Goal: Task Accomplishment & Management: Complete application form

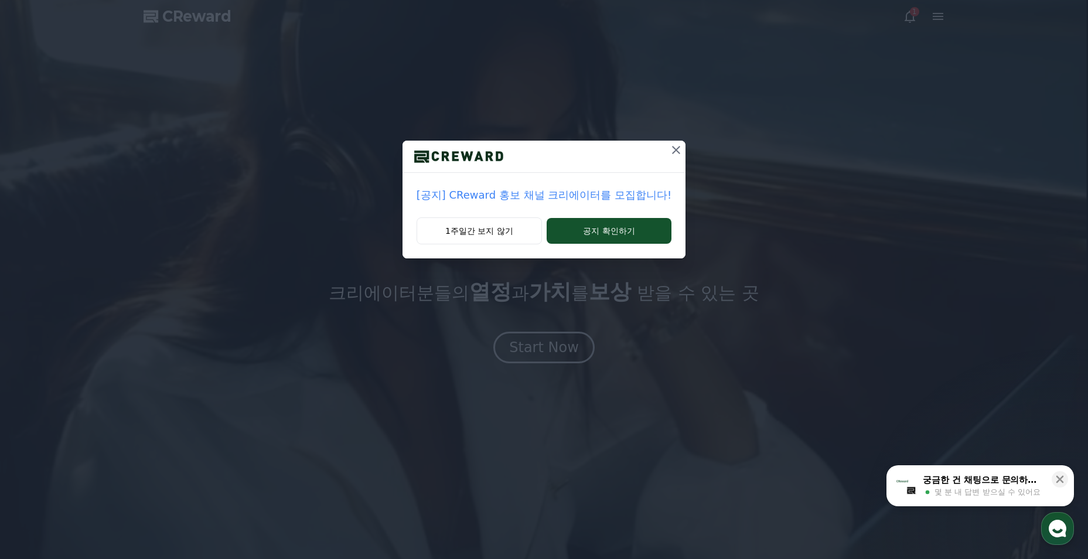
drag, startPoint x: 575, startPoint y: 238, endPoint x: 597, endPoint y: 191, distance: 51.7
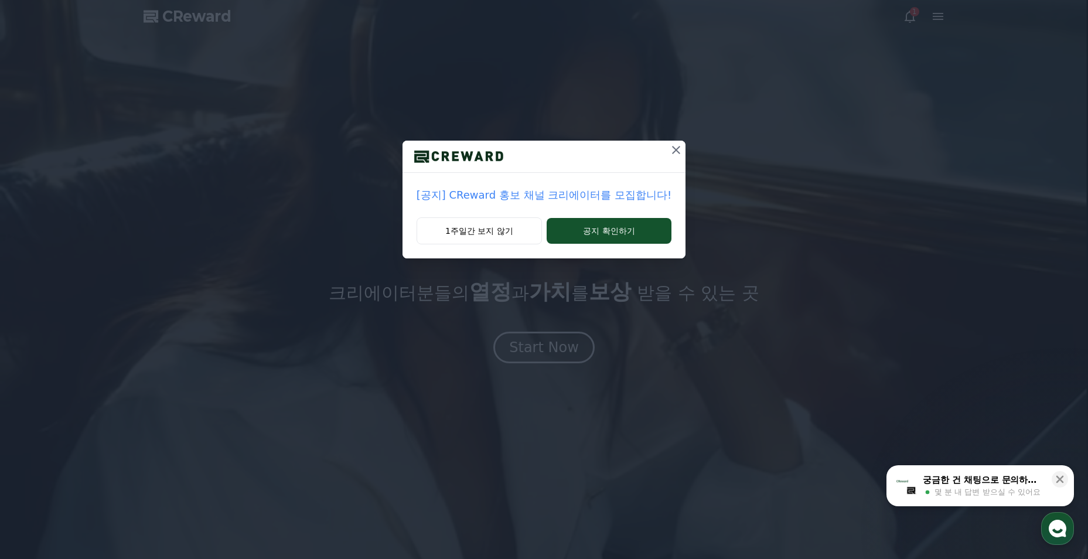
click at [597, 191] on div "[공지] CReward 홍보 채널 크리에이터를 모집합니다! 1주일간 보지 않기 공지 확인하기" at bounding box center [544, 200] width 283 height 118
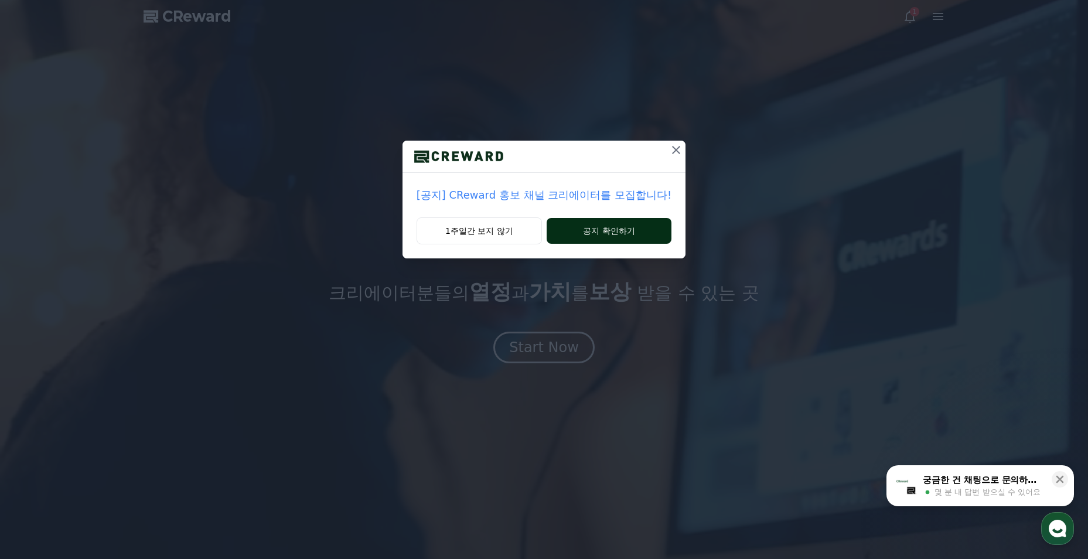
click at [612, 224] on button "공지 확인하기" at bounding box center [609, 231] width 125 height 26
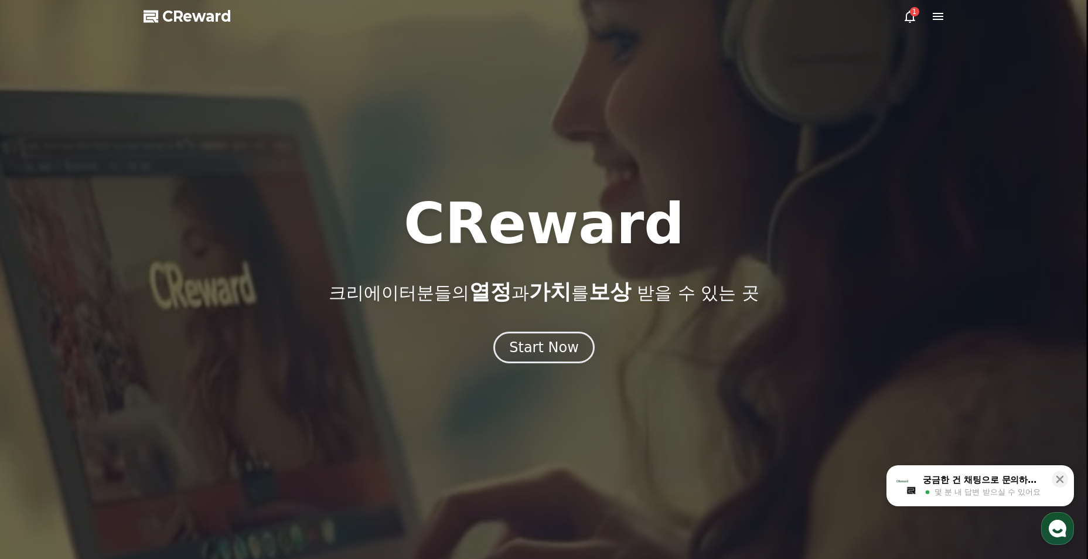
click at [905, 22] on icon at bounding box center [910, 16] width 14 height 14
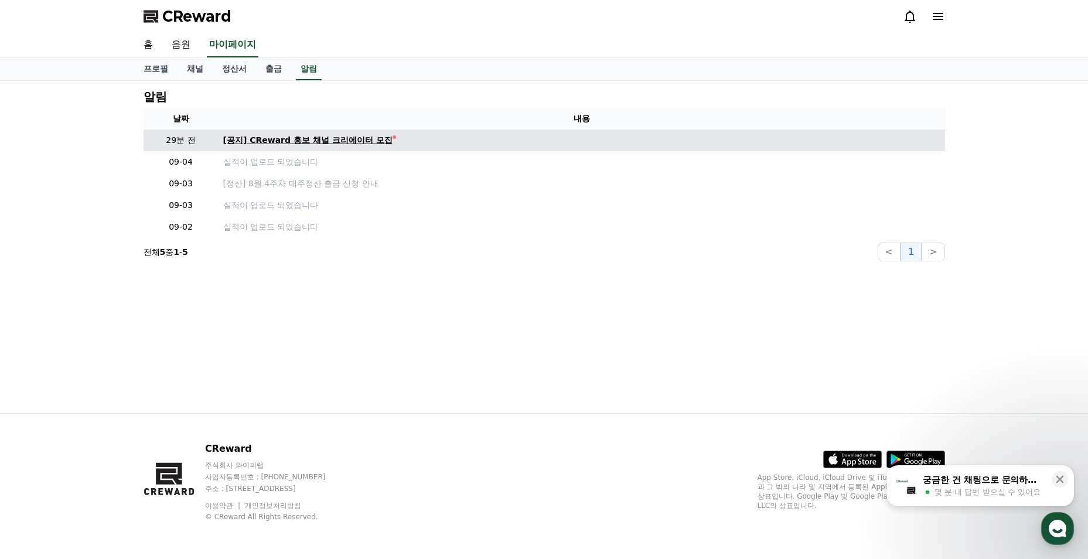
click at [298, 144] on div "[공지] CReward 홍보 채널 크리에이터 모집" at bounding box center [307, 140] width 169 height 12
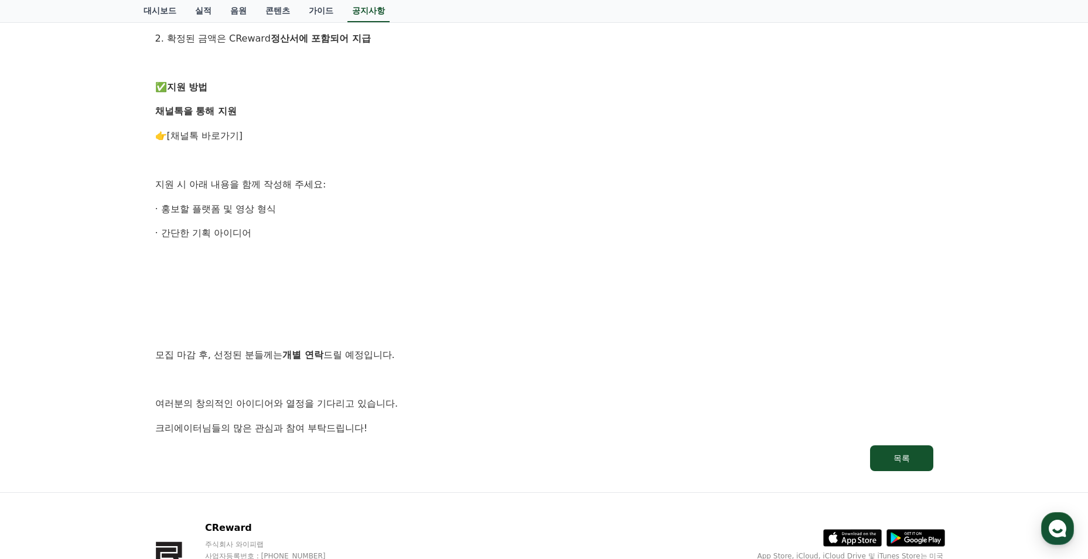
scroll to position [528, 0]
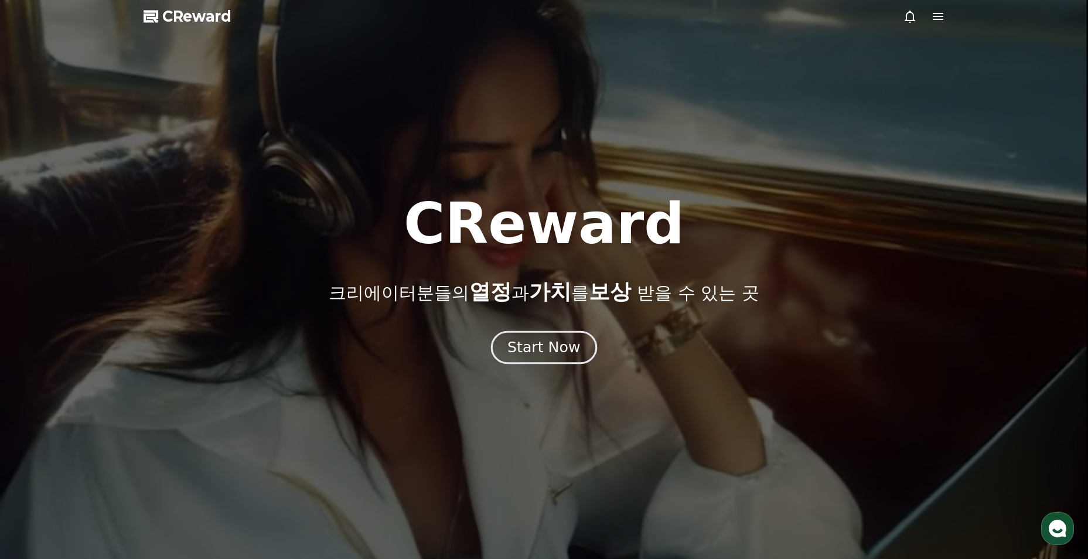
click at [568, 339] on div "Start Now" at bounding box center [544, 348] width 73 height 20
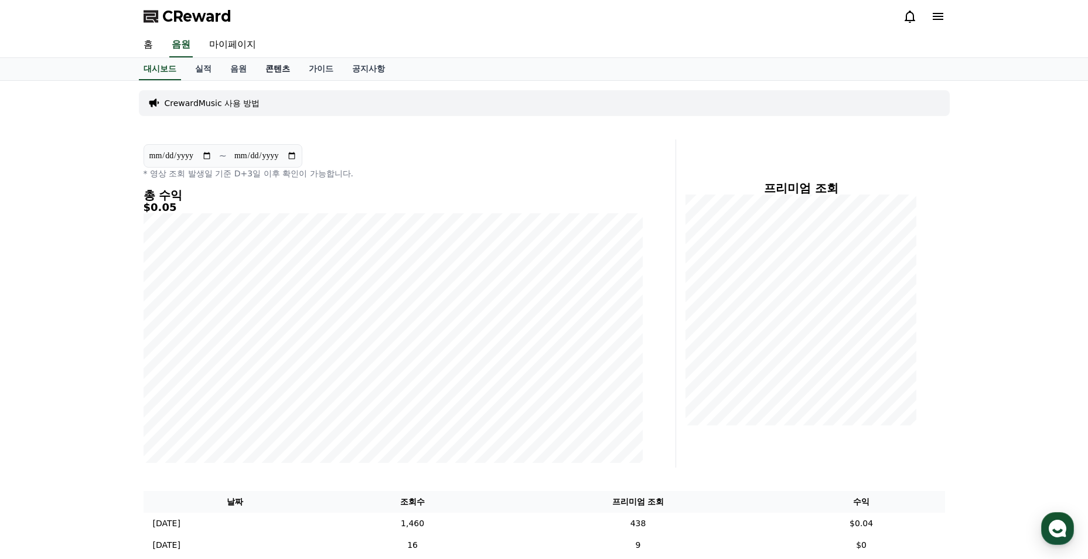
click at [284, 72] on link "콘텐츠" at bounding box center [277, 69] width 43 height 22
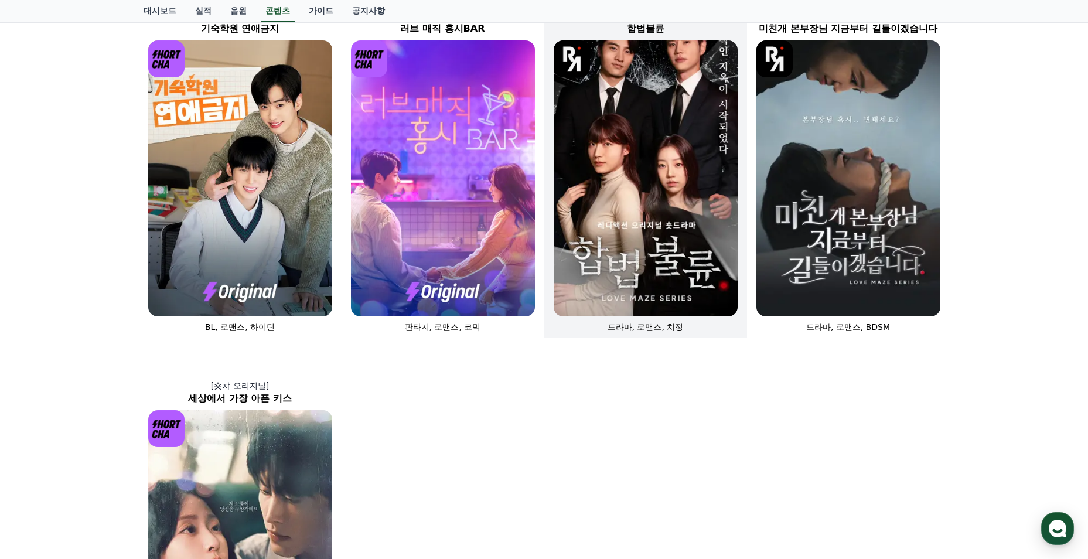
scroll to position [528, 0]
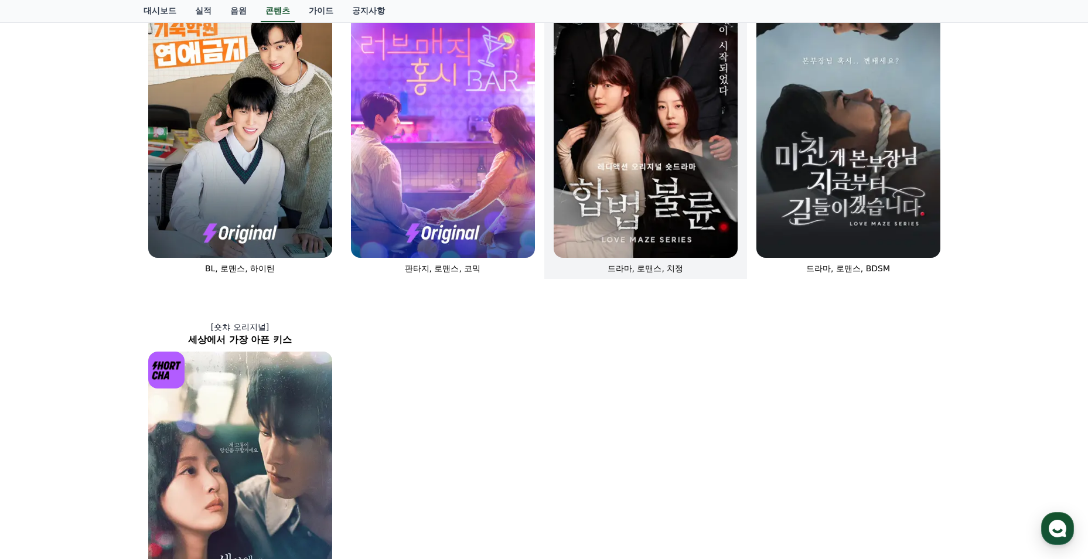
click at [625, 193] on img at bounding box center [646, 120] width 184 height 276
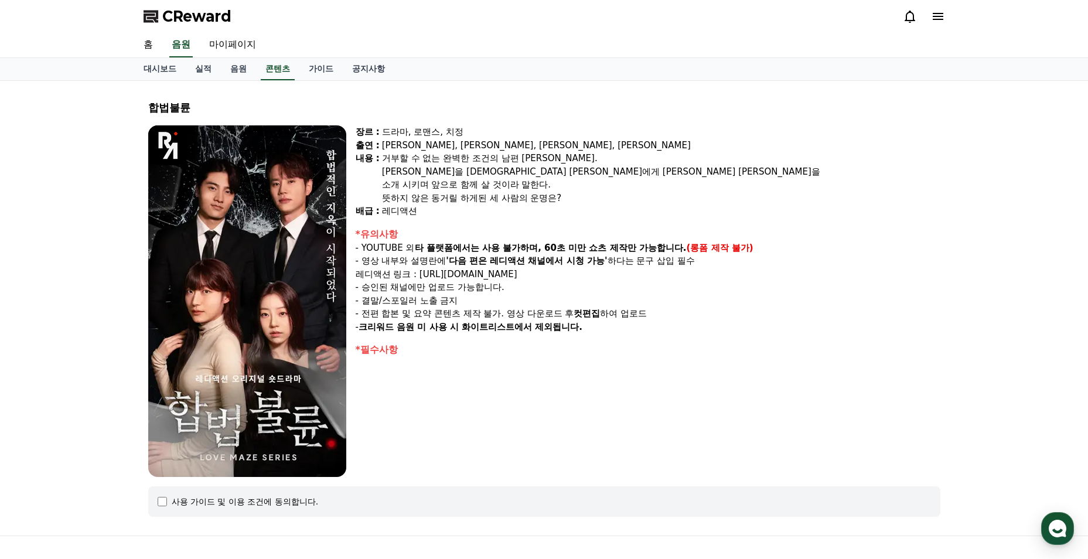
select select
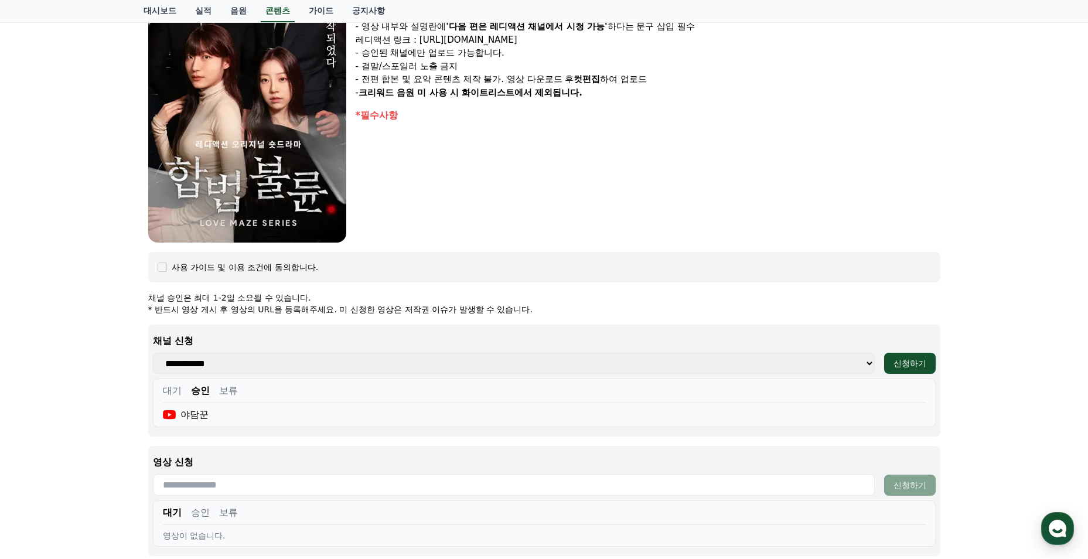
scroll to position [410, 0]
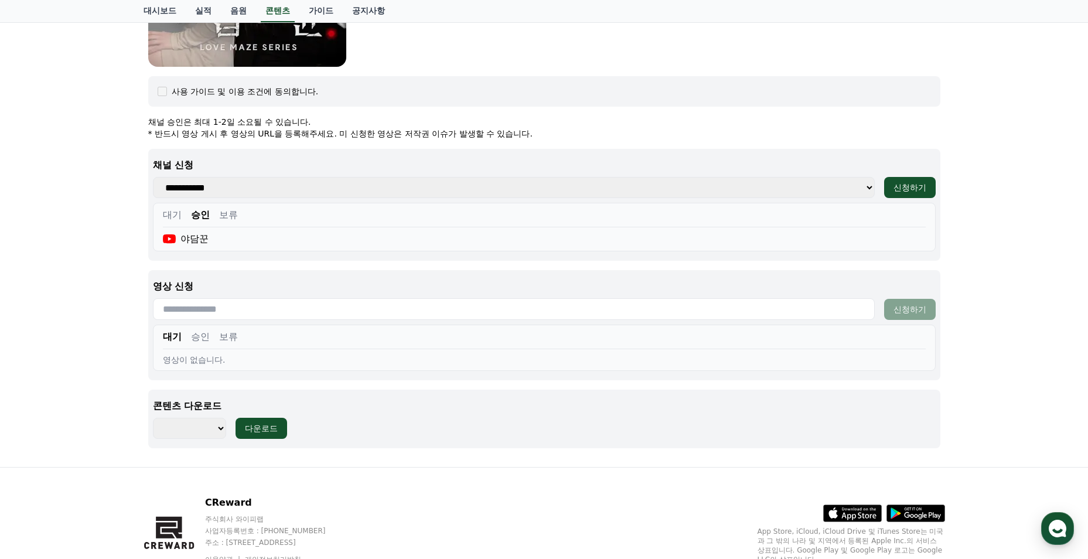
scroll to position [528, 0]
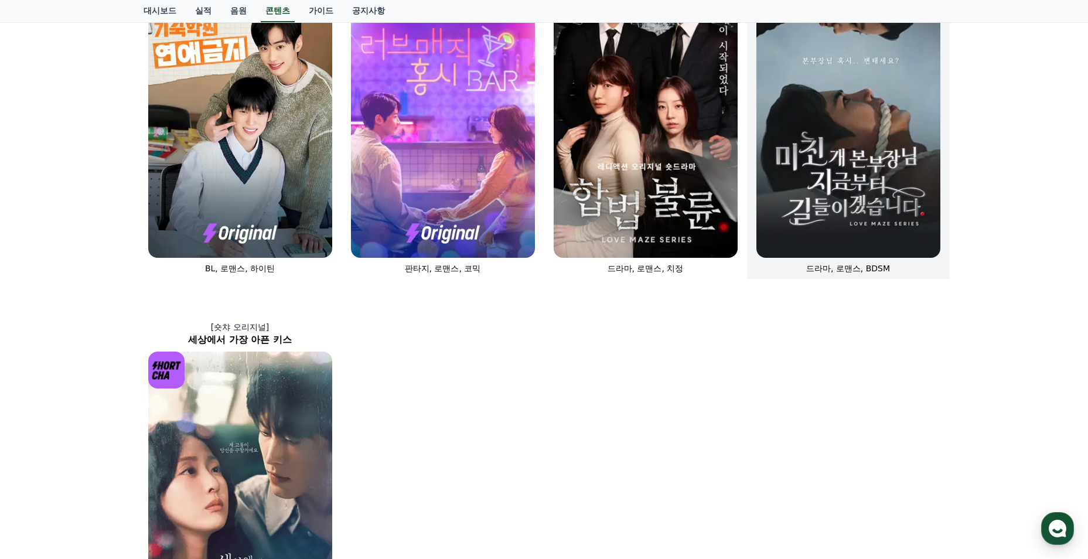
click at [846, 232] on img at bounding box center [849, 120] width 184 height 276
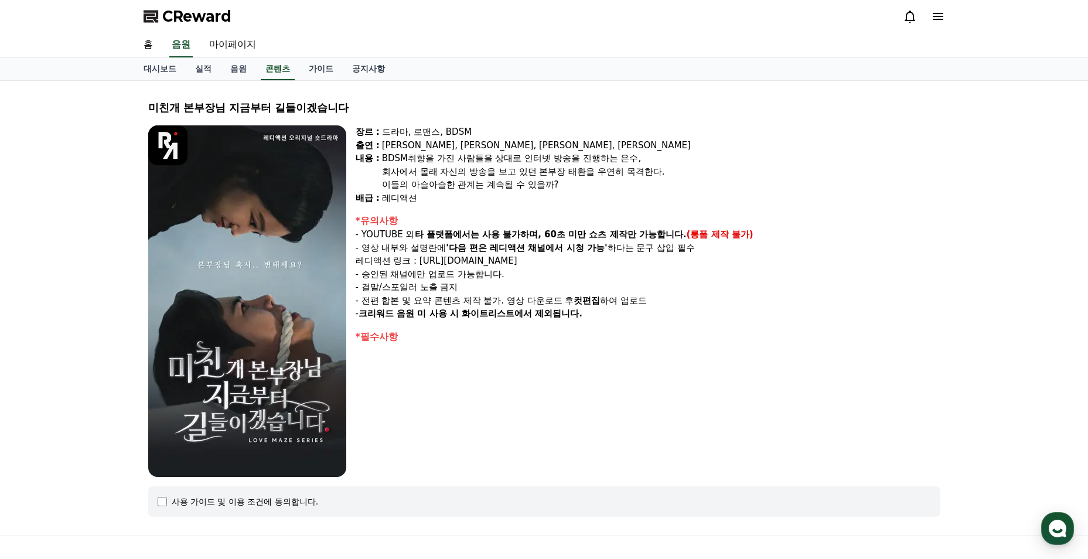
select select
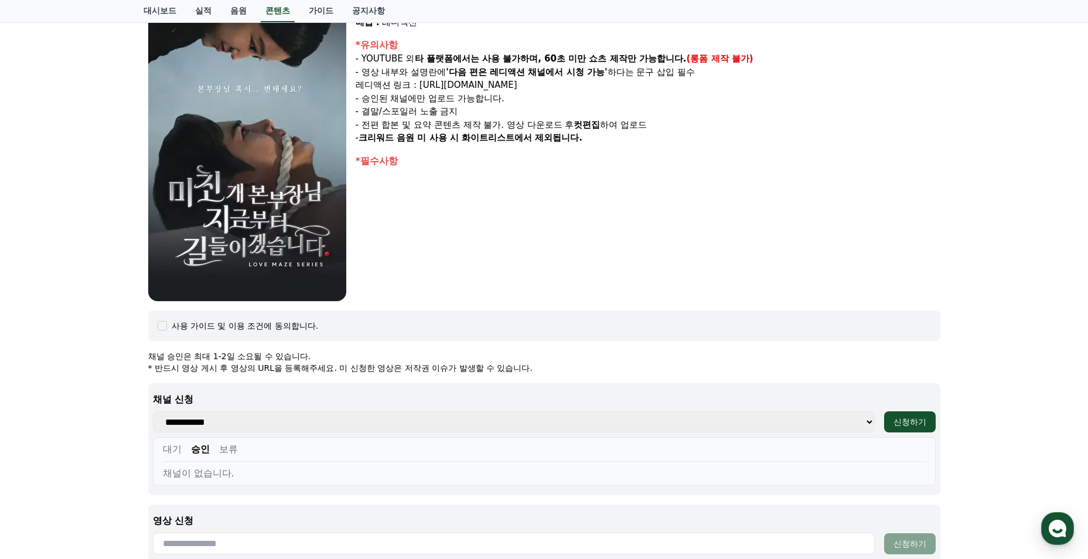
scroll to position [293, 0]
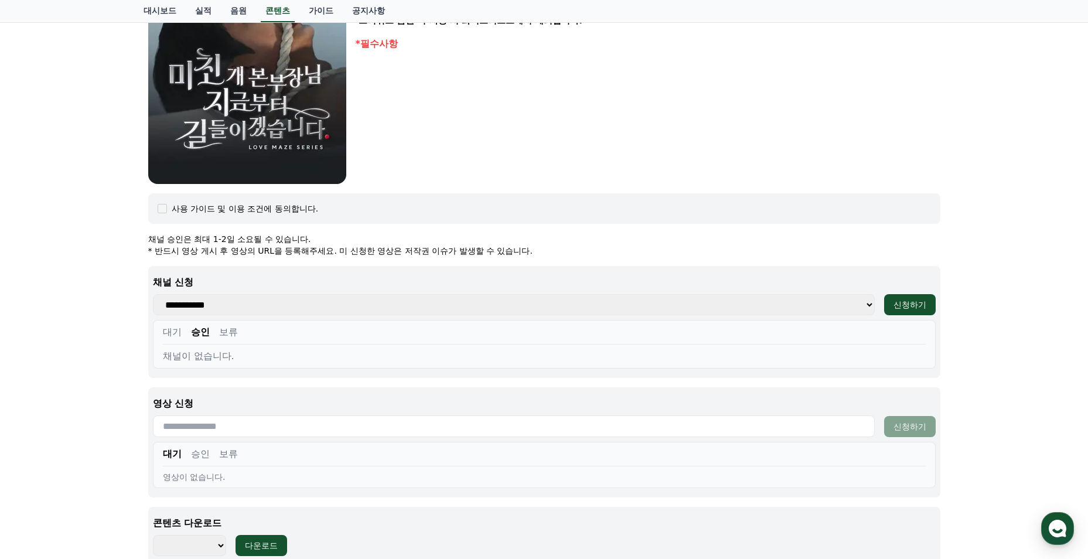
scroll to position [586, 0]
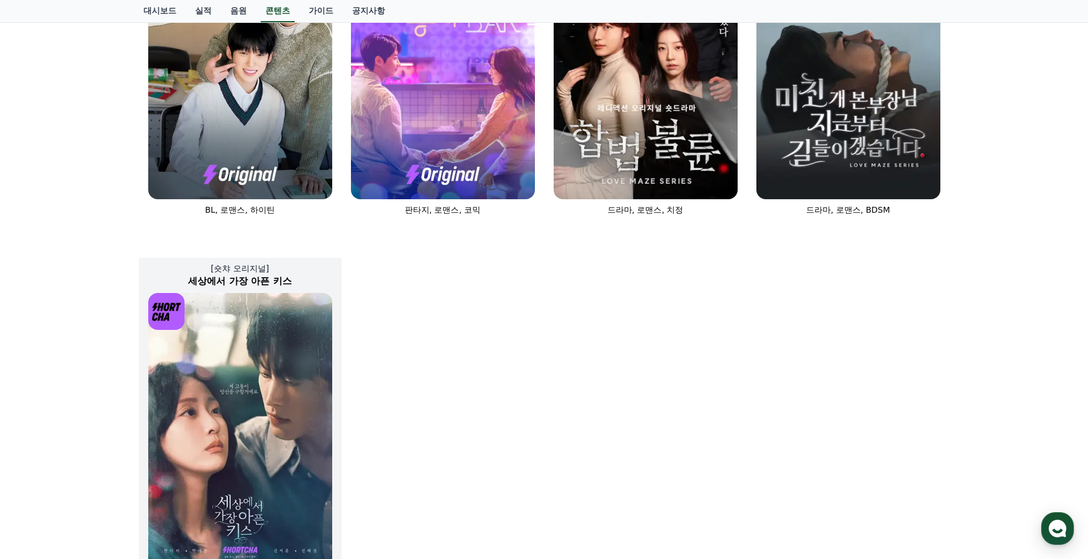
click at [276, 406] on img at bounding box center [240, 431] width 184 height 276
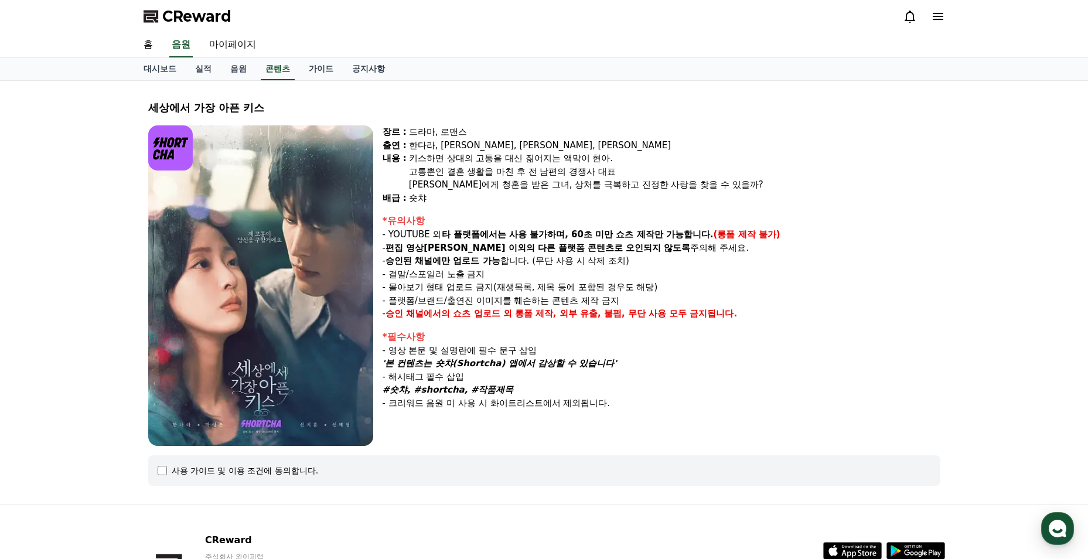
select select
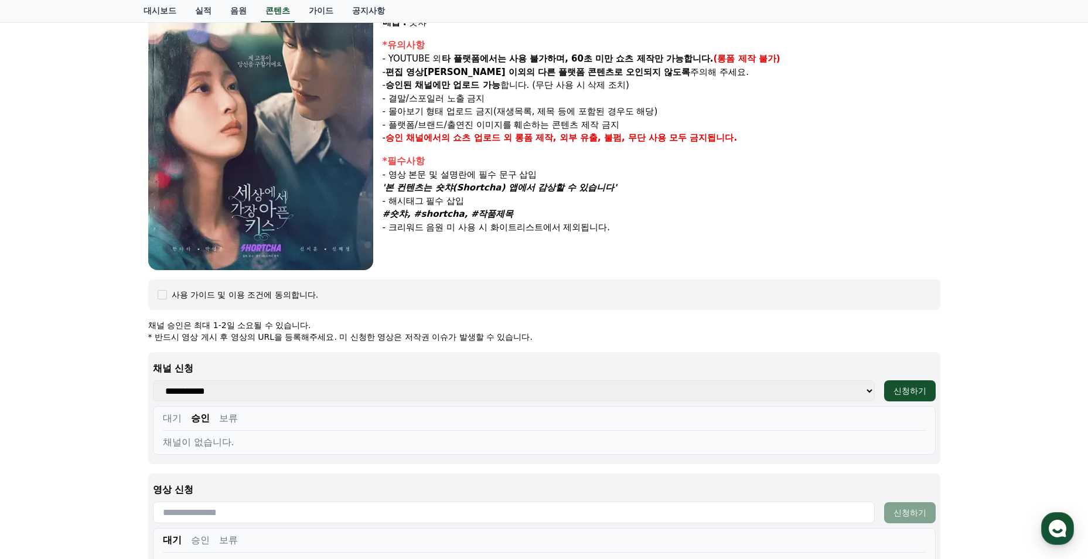
scroll to position [234, 0]
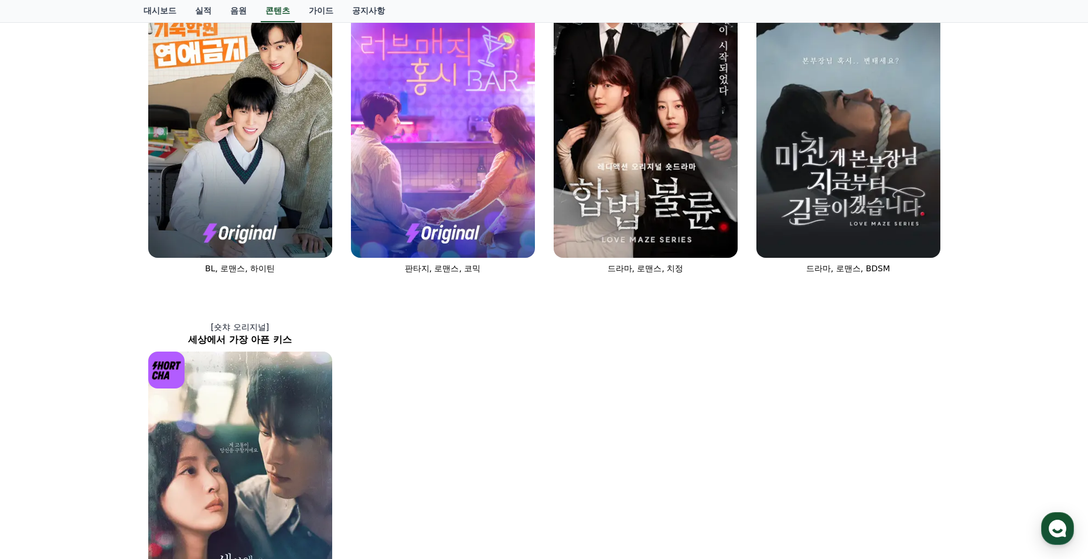
scroll to position [469, 0]
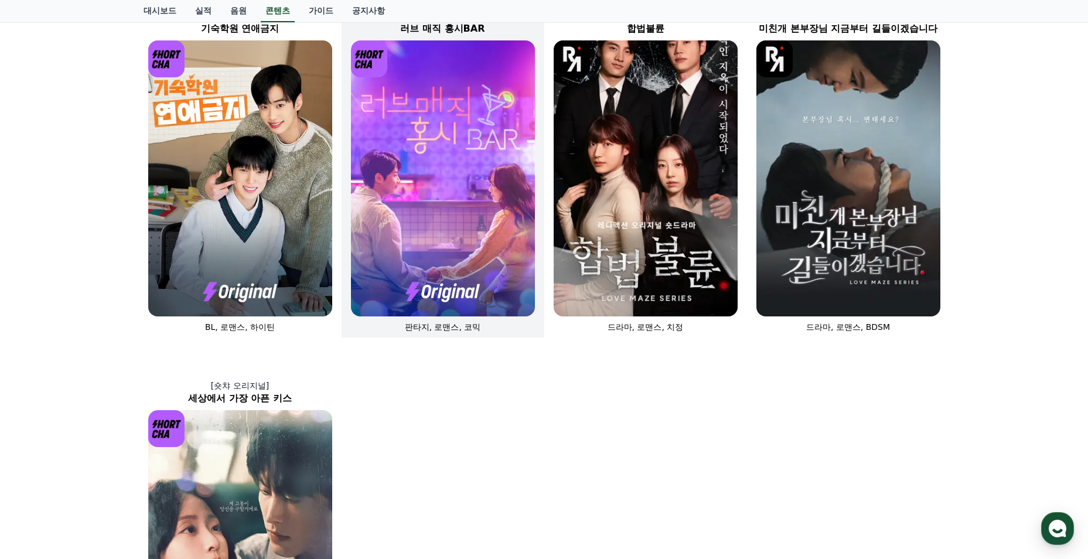
click at [458, 260] on img at bounding box center [443, 178] width 184 height 276
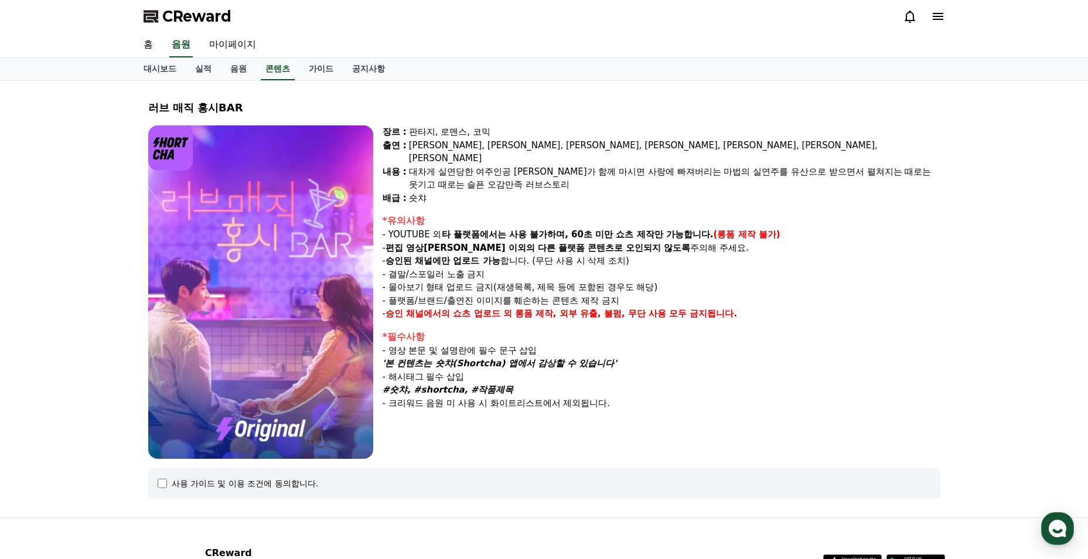
select select
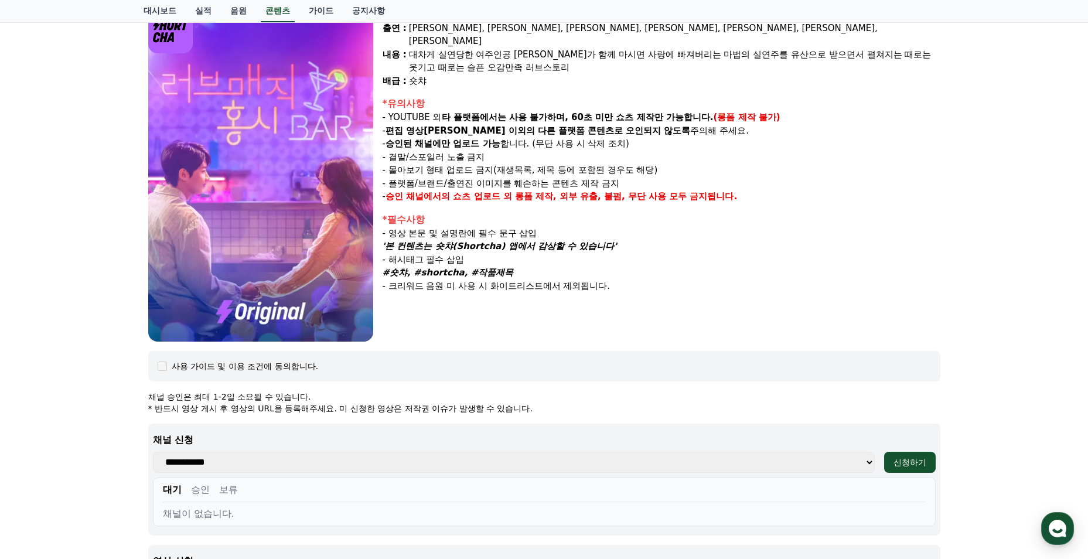
scroll to position [176, 0]
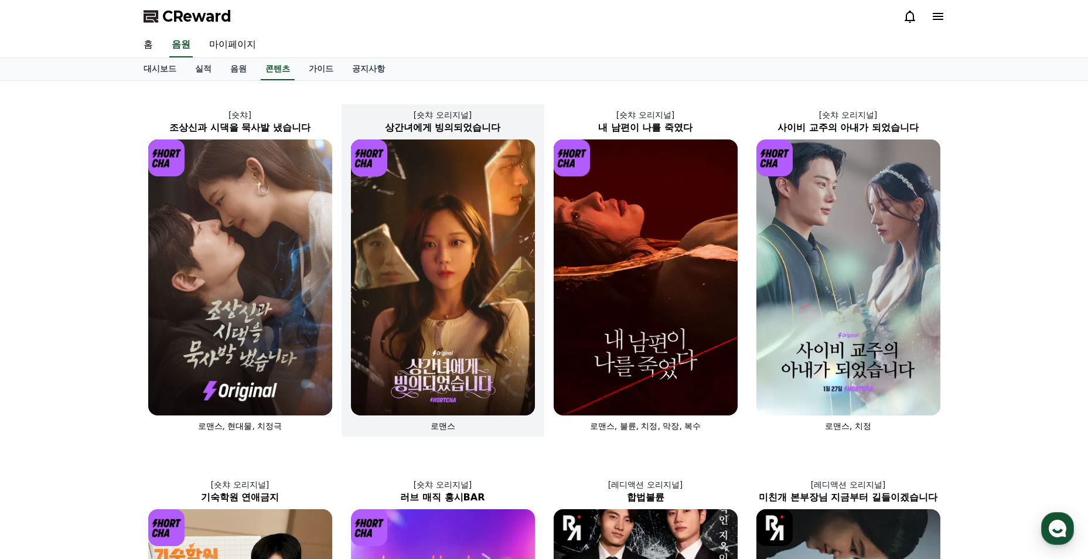
click at [461, 268] on img at bounding box center [443, 278] width 184 height 276
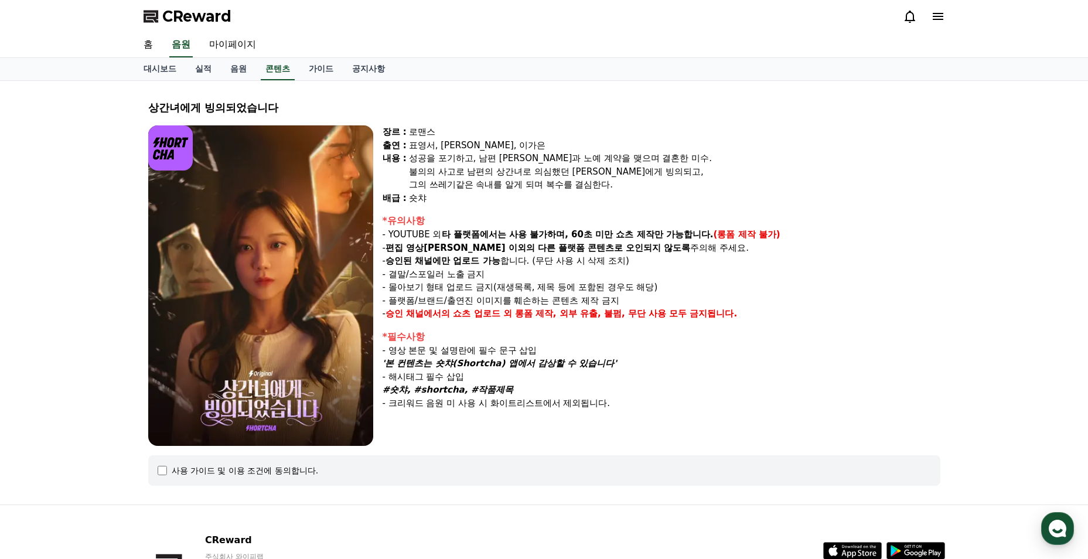
scroll to position [91, 0]
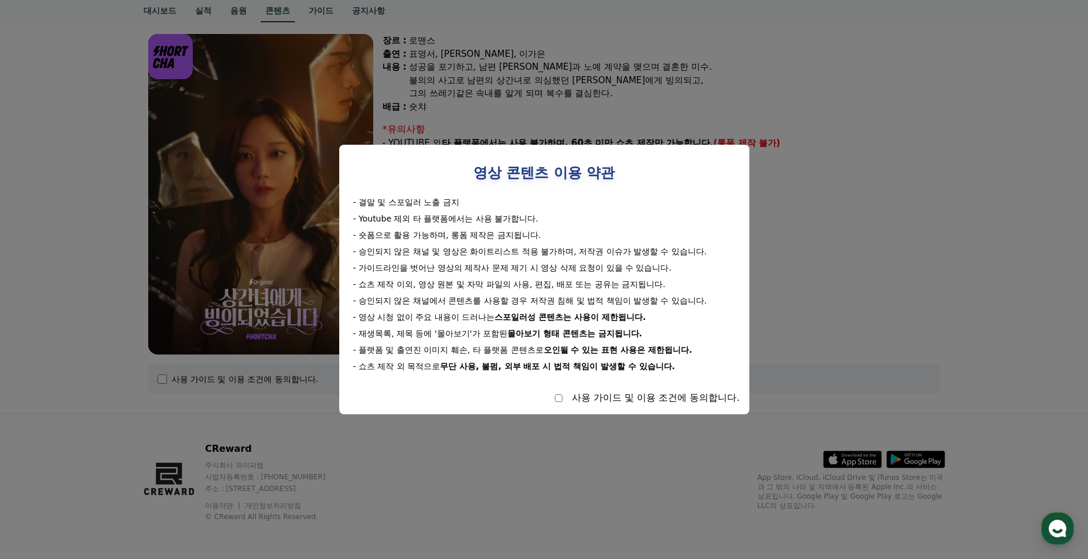
select select
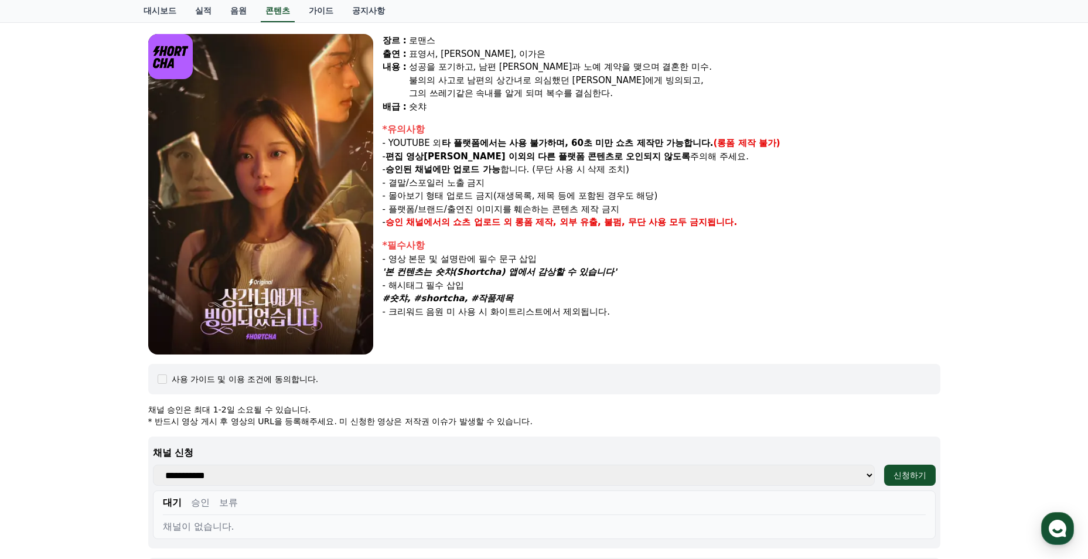
scroll to position [209, 0]
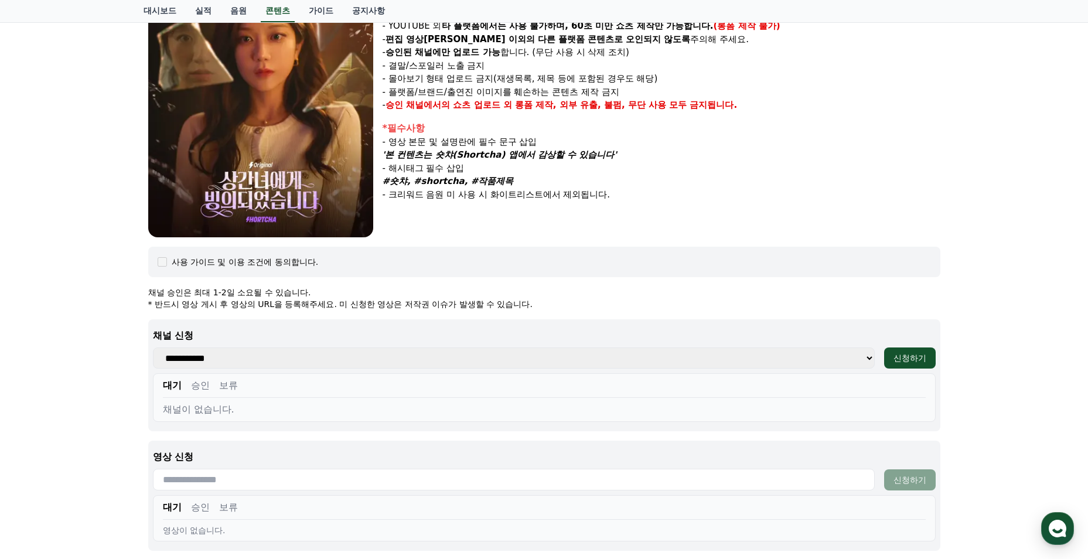
drag, startPoint x: 845, startPoint y: 361, endPoint x: 805, endPoint y: 366, distance: 40.2
click at [845, 361] on select "**********" at bounding box center [514, 358] width 722 height 21
select select "**********"
click at [153, 348] on select "**********" at bounding box center [514, 358] width 722 height 21
click at [909, 358] on div "신청하기" at bounding box center [910, 358] width 33 height 12
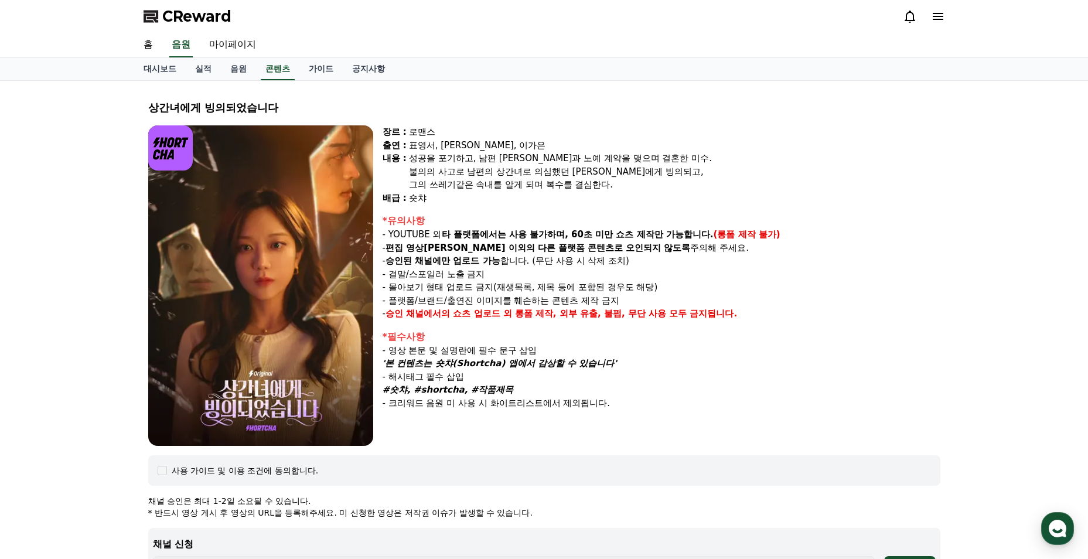
select select
click at [194, 13] on span "CReward" at bounding box center [196, 16] width 69 height 19
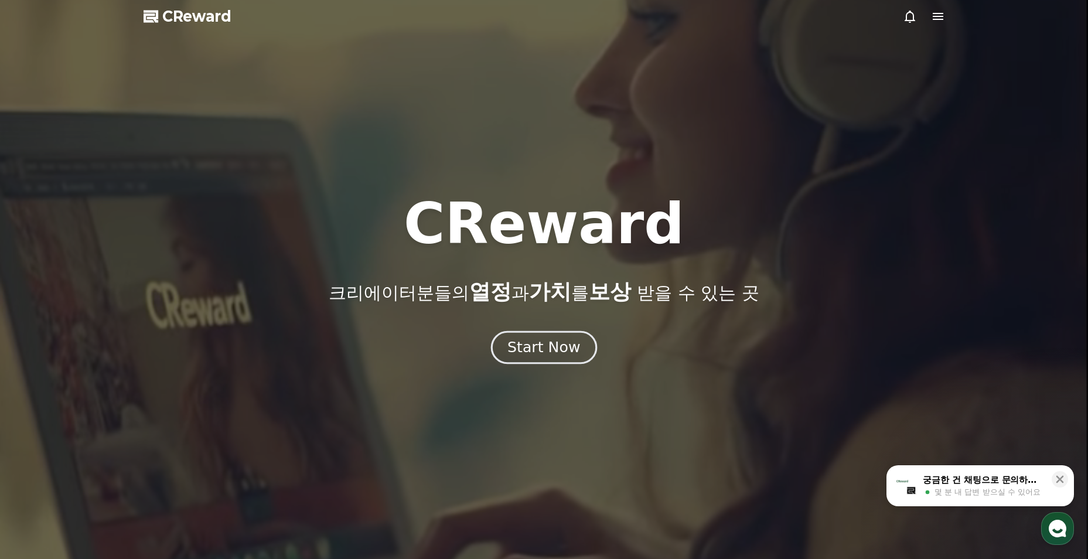
click at [534, 357] on button "Start Now" at bounding box center [544, 347] width 106 height 33
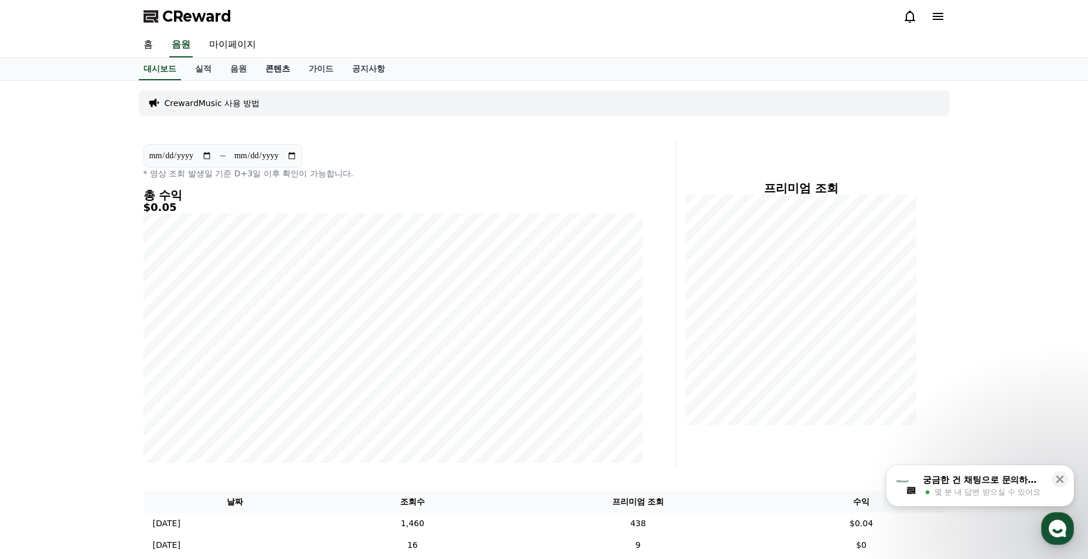
click at [279, 72] on link "콘텐츠" at bounding box center [277, 69] width 43 height 22
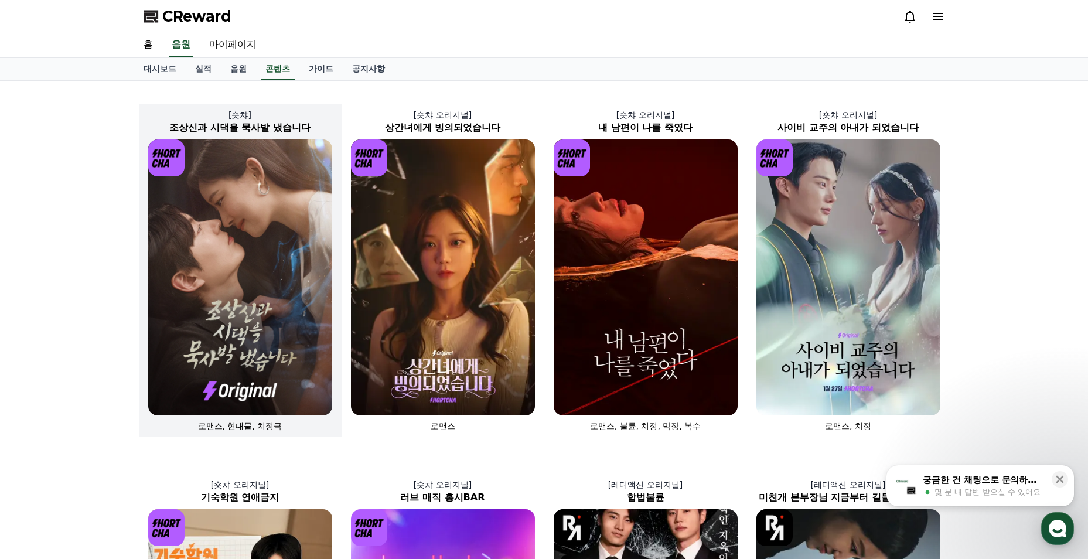
click at [257, 246] on img at bounding box center [240, 278] width 184 height 276
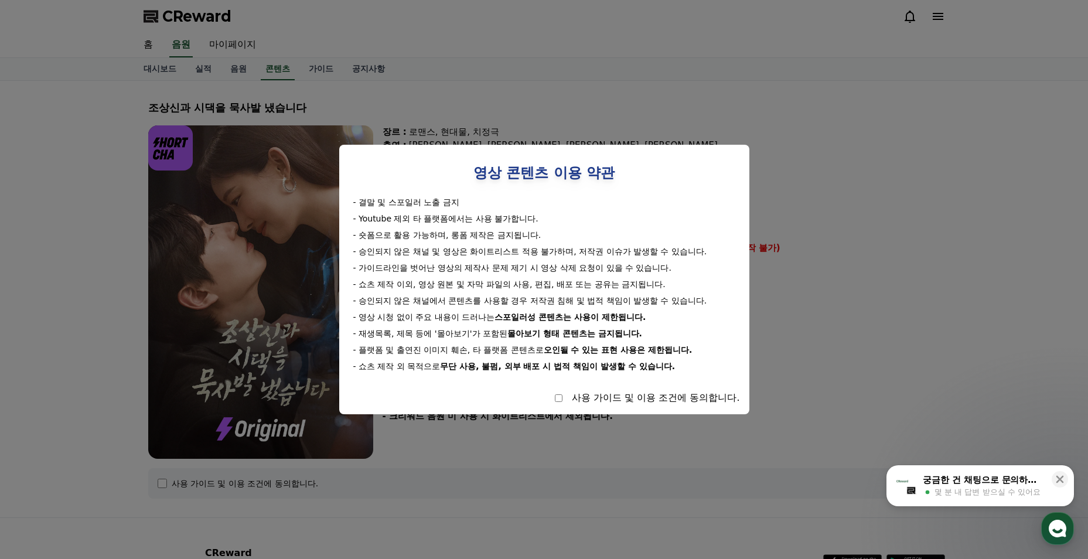
scroll to position [104, 0]
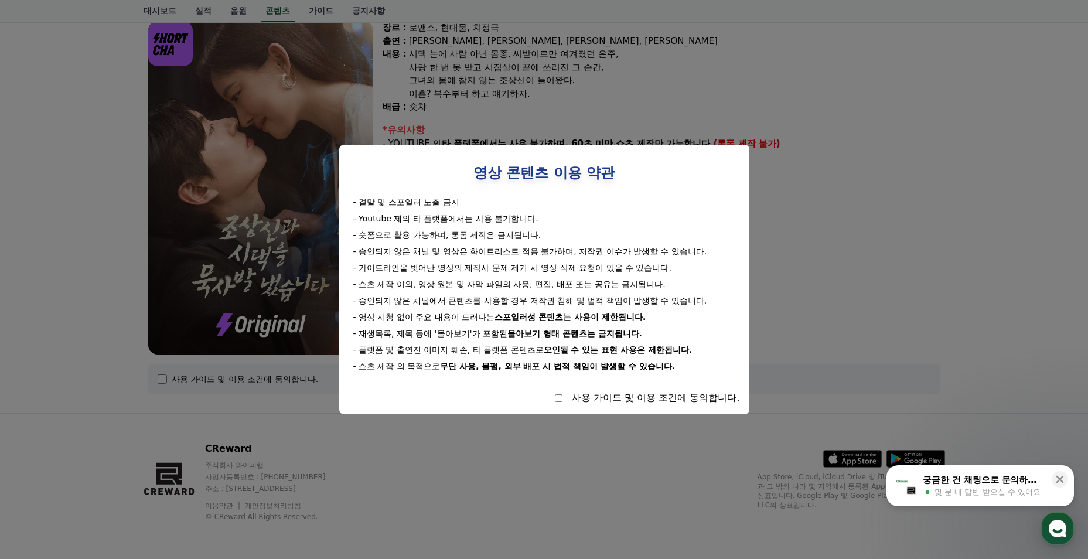
click at [617, 403] on div "사용 가이드 및 이용 조건에 동의합니다." at bounding box center [656, 398] width 168 height 14
drag, startPoint x: 617, startPoint y: 403, endPoint x: 563, endPoint y: 398, distance: 53.6
click at [563, 398] on div "사용 가이드 및 이용 조건에 동의합니다." at bounding box center [545, 398] width 392 height 14
select select
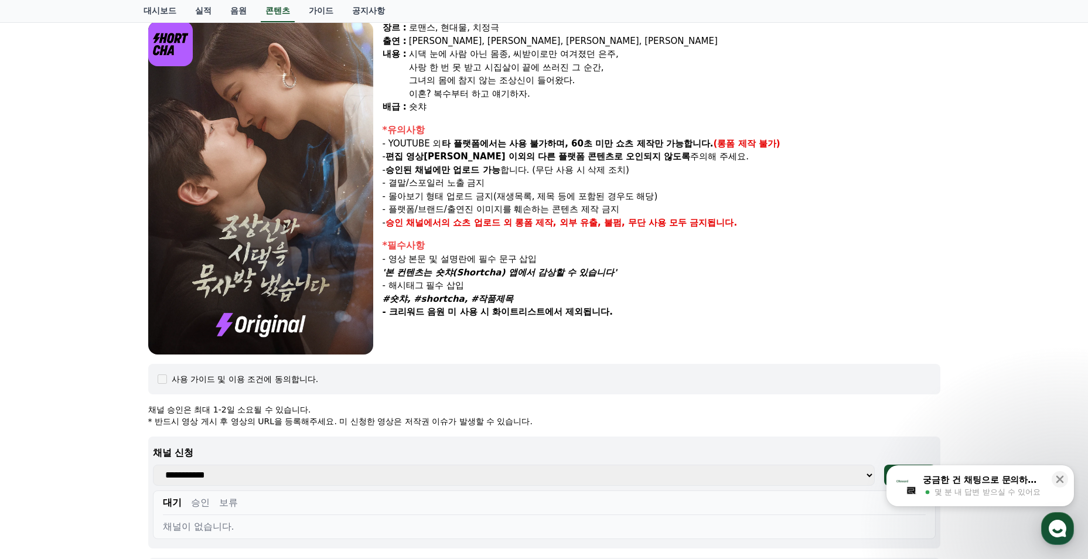
scroll to position [280, 0]
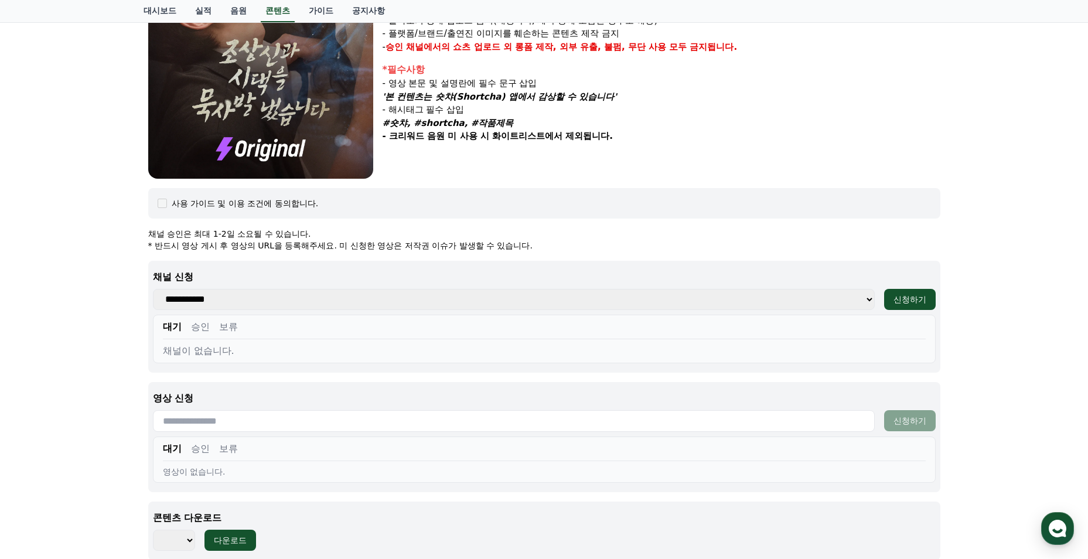
click at [263, 308] on select "**********" at bounding box center [514, 299] width 722 height 21
select select "**********"
click at [153, 289] on select "**********" at bounding box center [514, 299] width 722 height 21
click at [907, 302] on div "신청하기" at bounding box center [910, 300] width 33 height 12
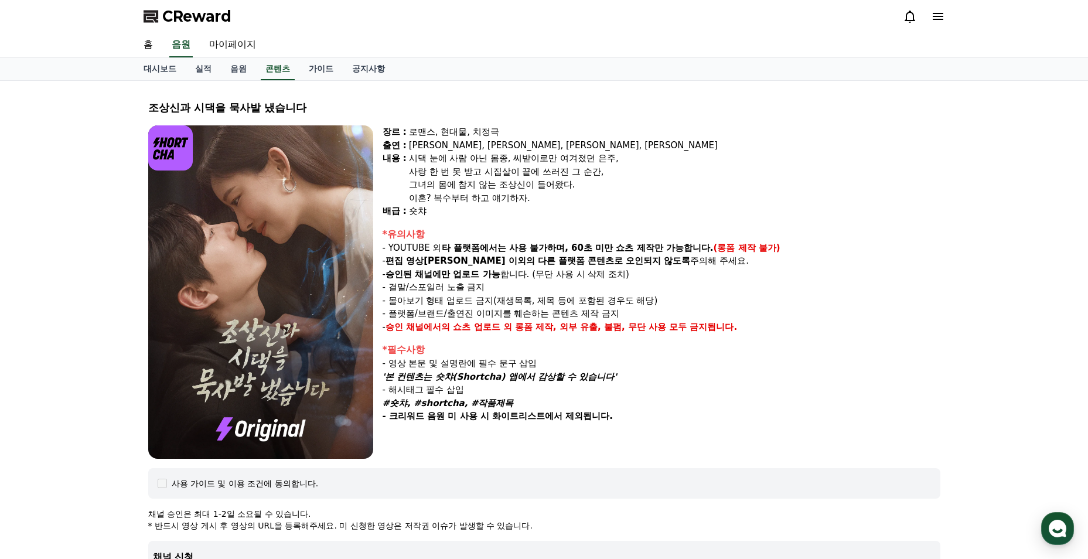
select select
click at [271, 76] on link "콘텐츠" at bounding box center [278, 69] width 34 height 22
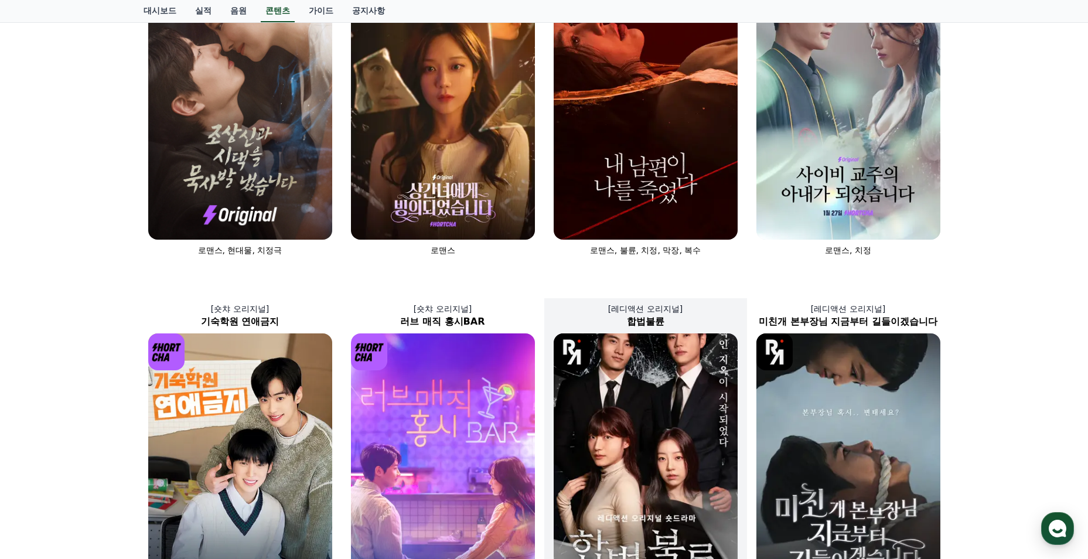
scroll to position [410, 0]
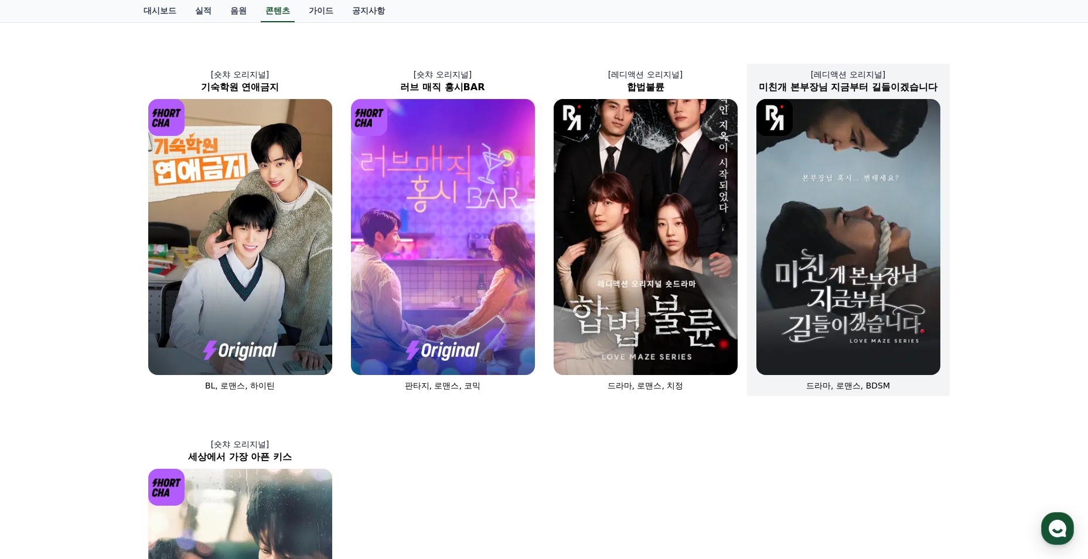
click at [807, 303] on img at bounding box center [849, 237] width 184 height 276
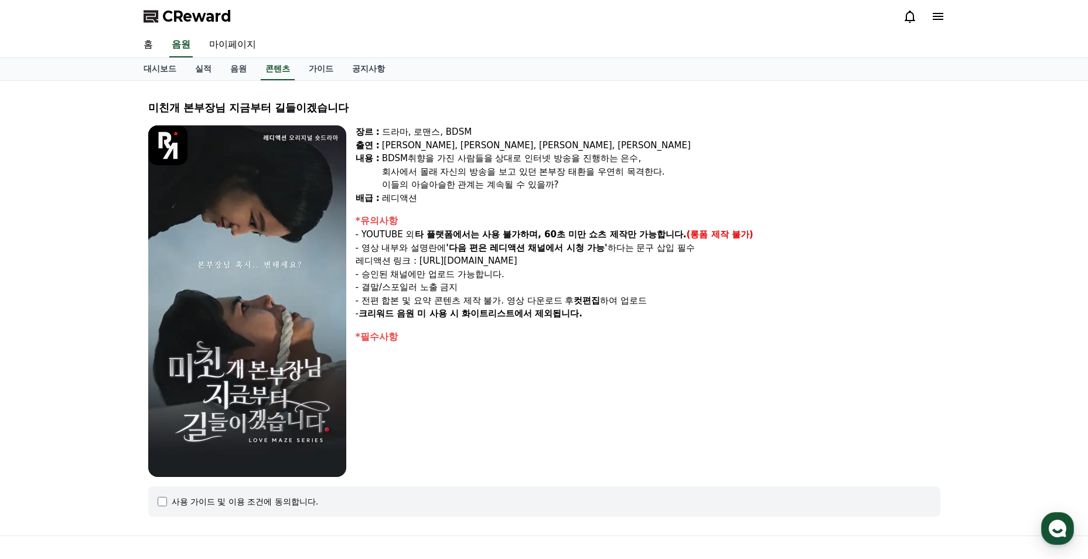
select select
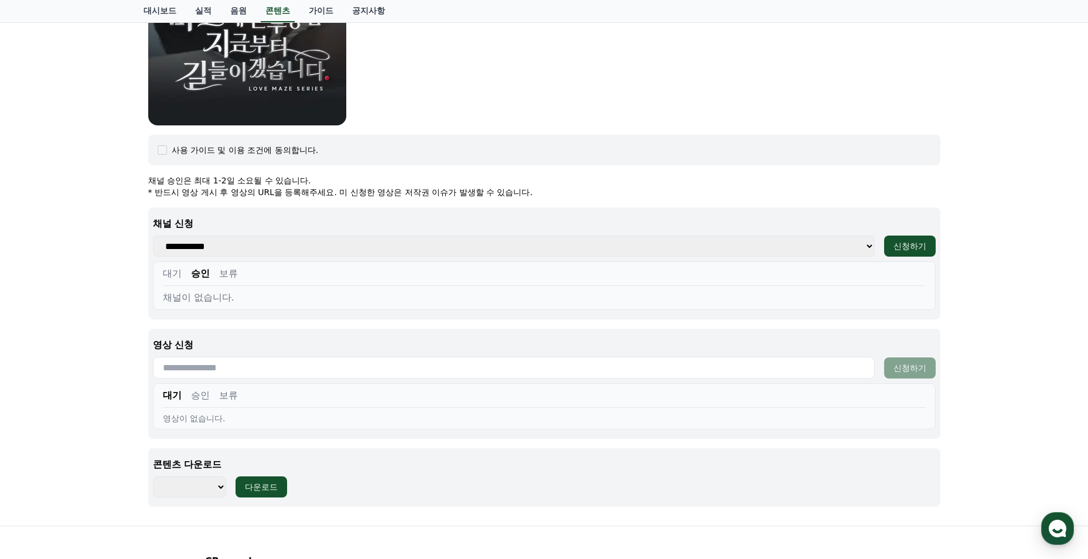
scroll to position [234, 0]
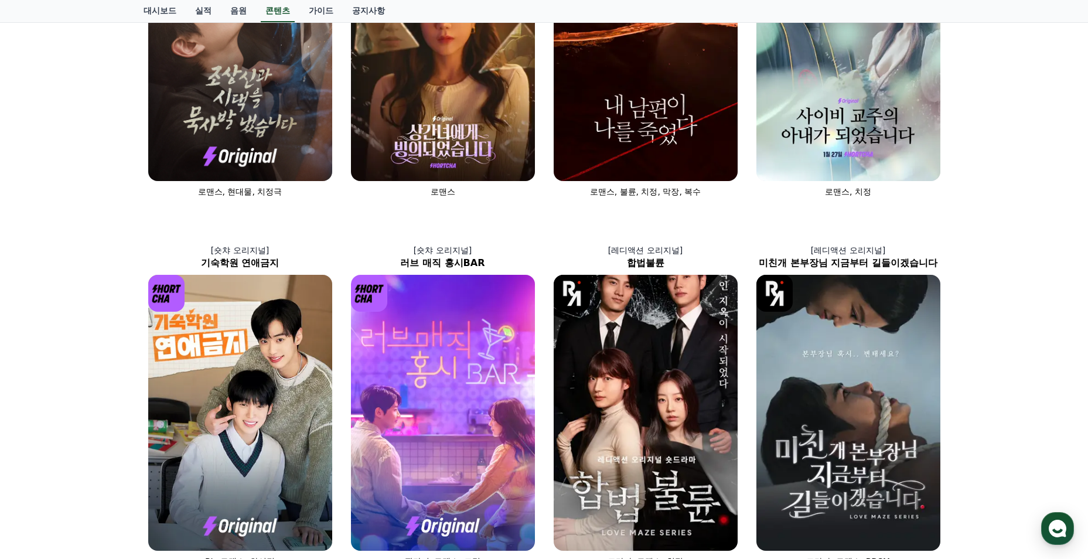
scroll to position [528, 0]
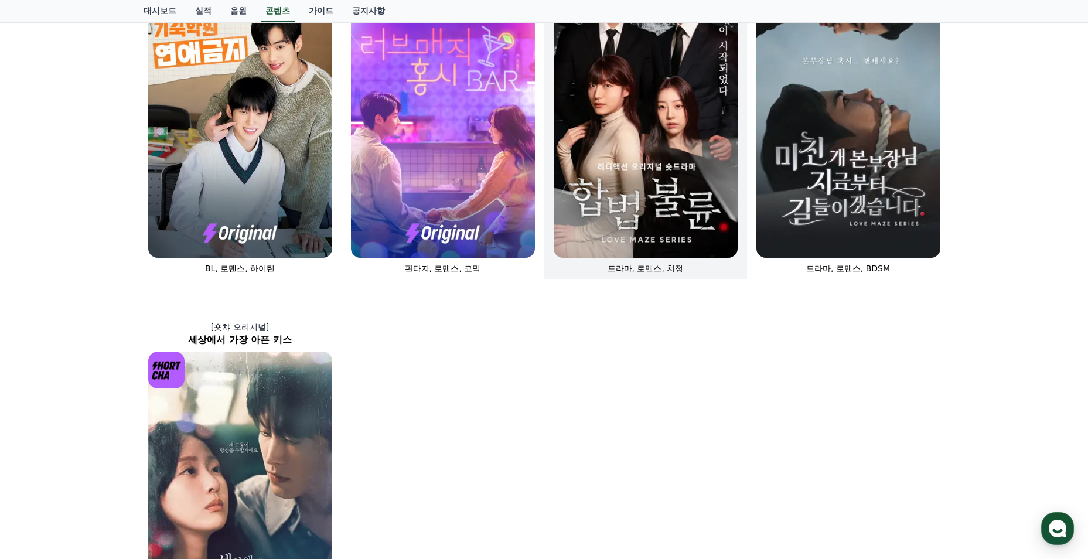
click at [654, 192] on img at bounding box center [646, 120] width 184 height 276
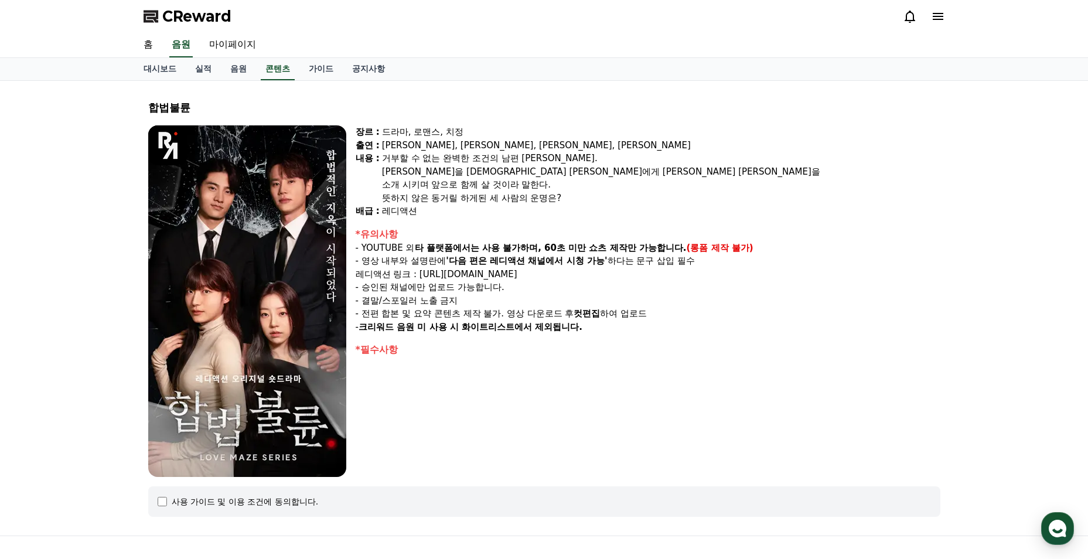
select select
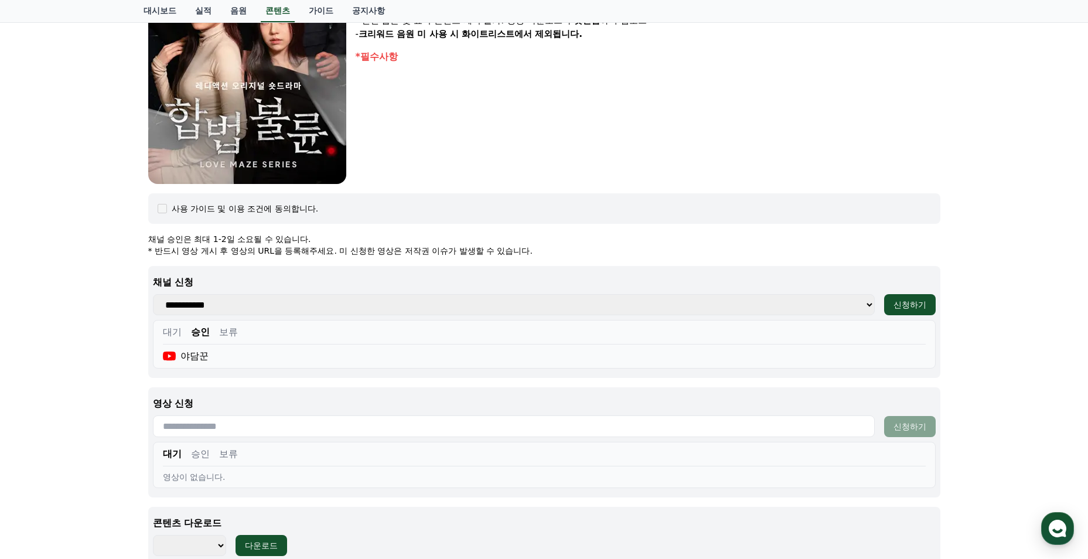
scroll to position [410, 0]
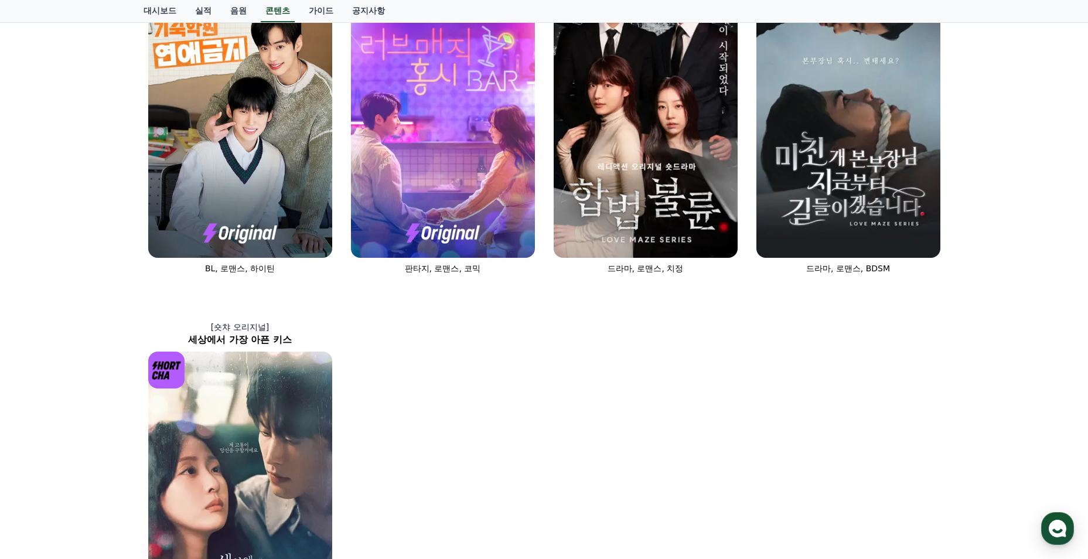
scroll to position [762, 0]
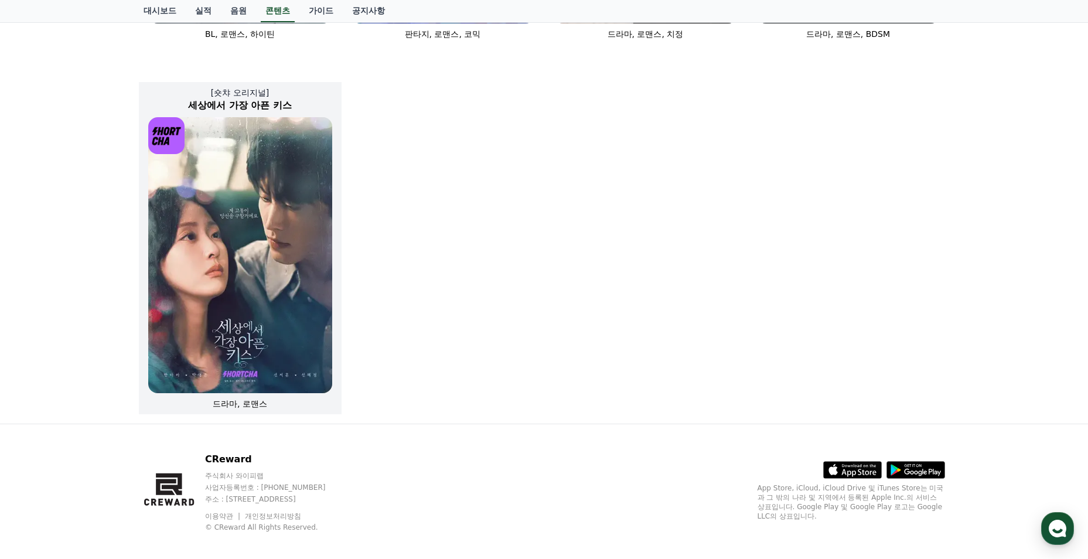
click at [274, 312] on img at bounding box center [240, 255] width 184 height 276
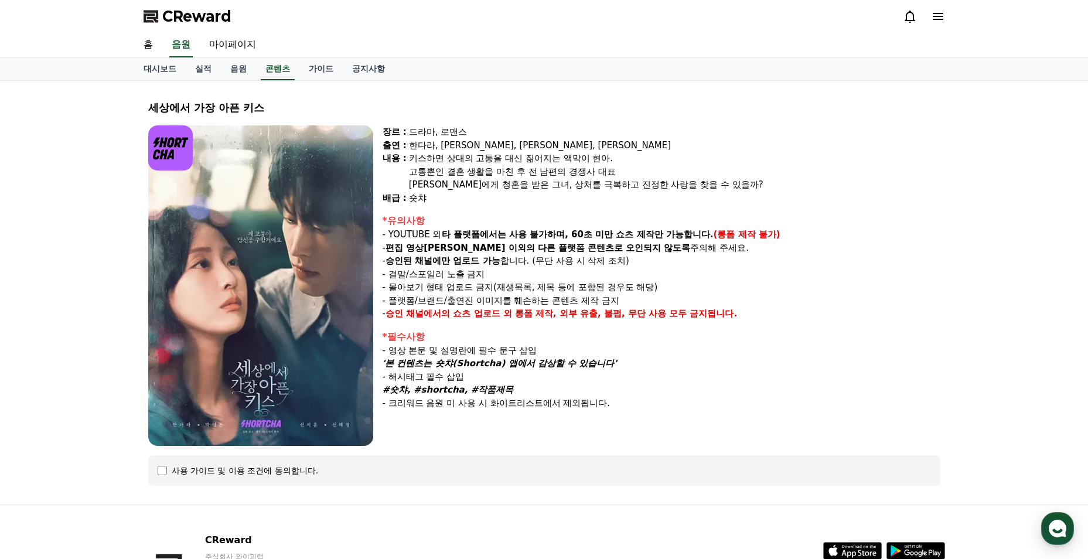
select select
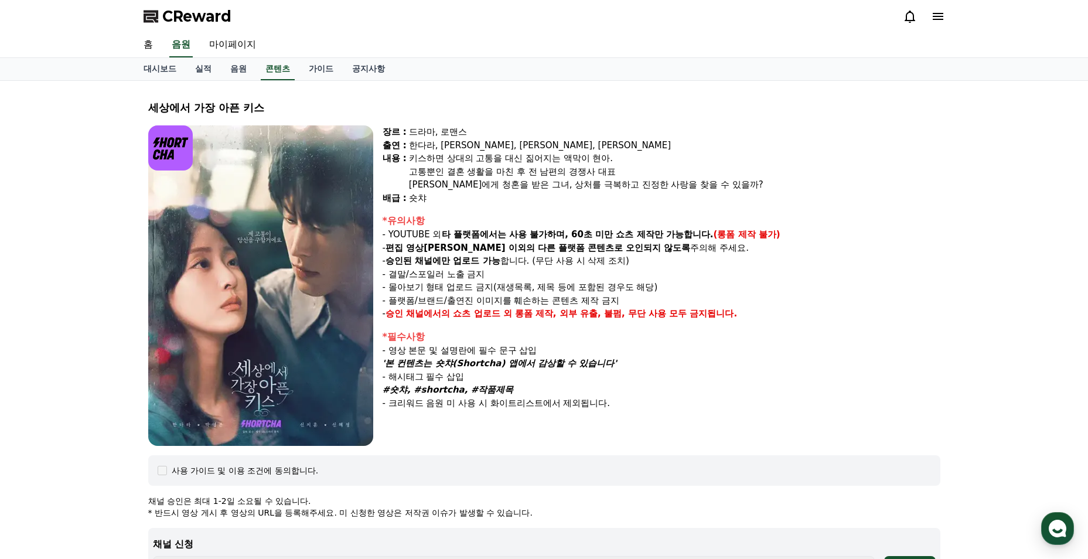
scroll to position [234, 0]
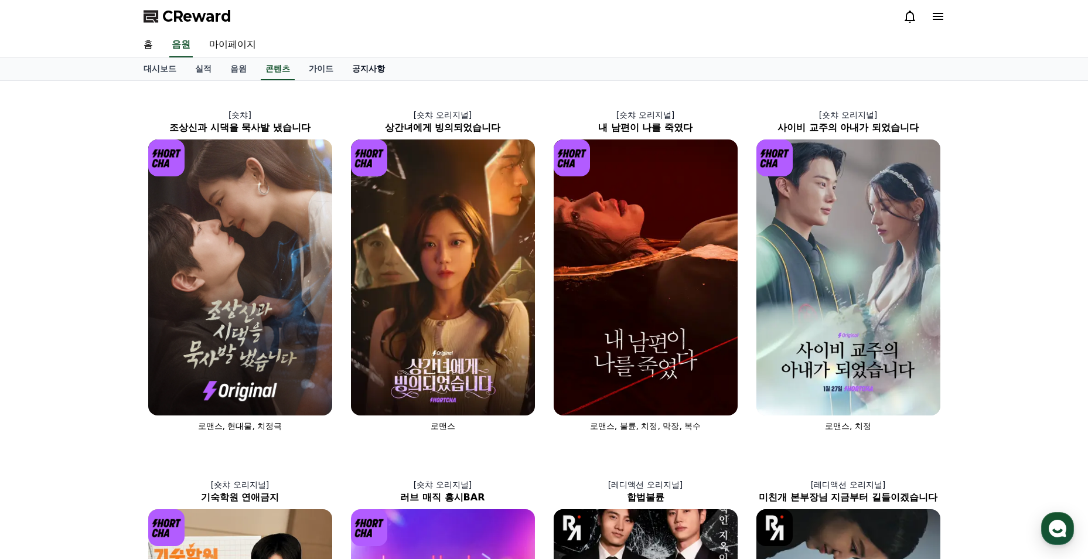
click at [355, 67] on link "공지사항" at bounding box center [369, 69] width 52 height 22
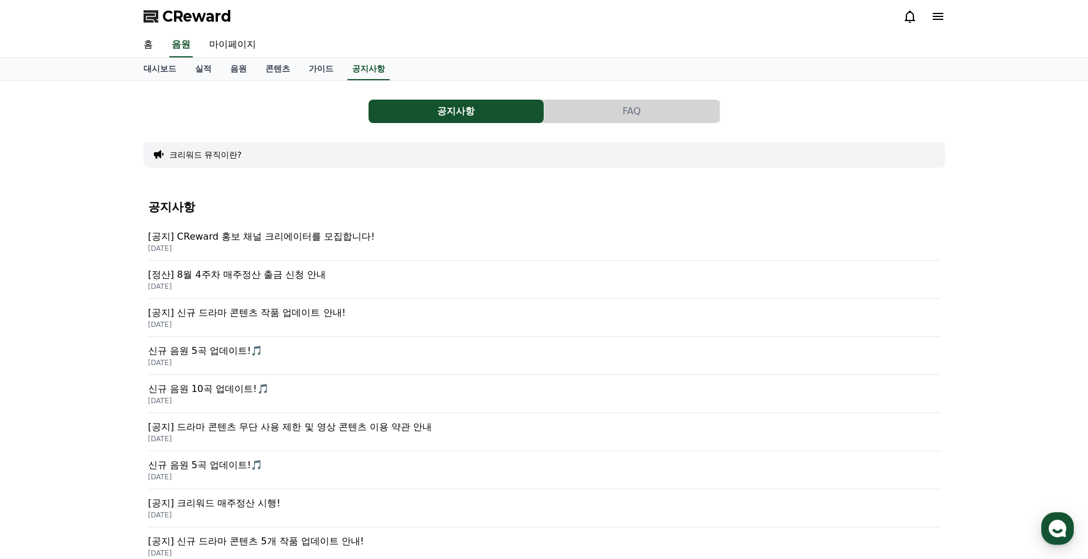
click at [291, 311] on p "[공지] 신규 드라마 콘텐츠 작품 업데이트 안내!" at bounding box center [544, 313] width 792 height 14
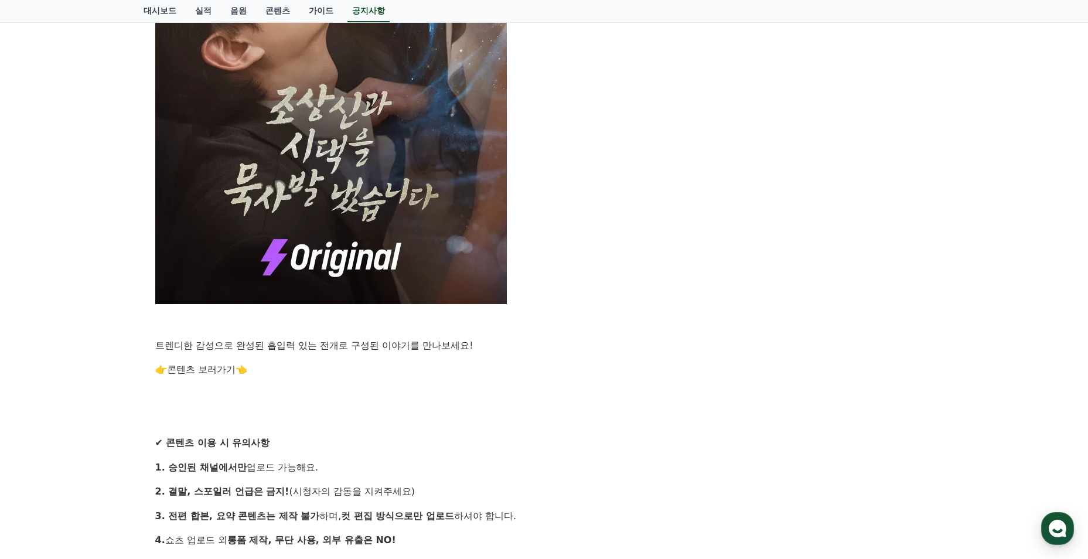
scroll to position [443, 0]
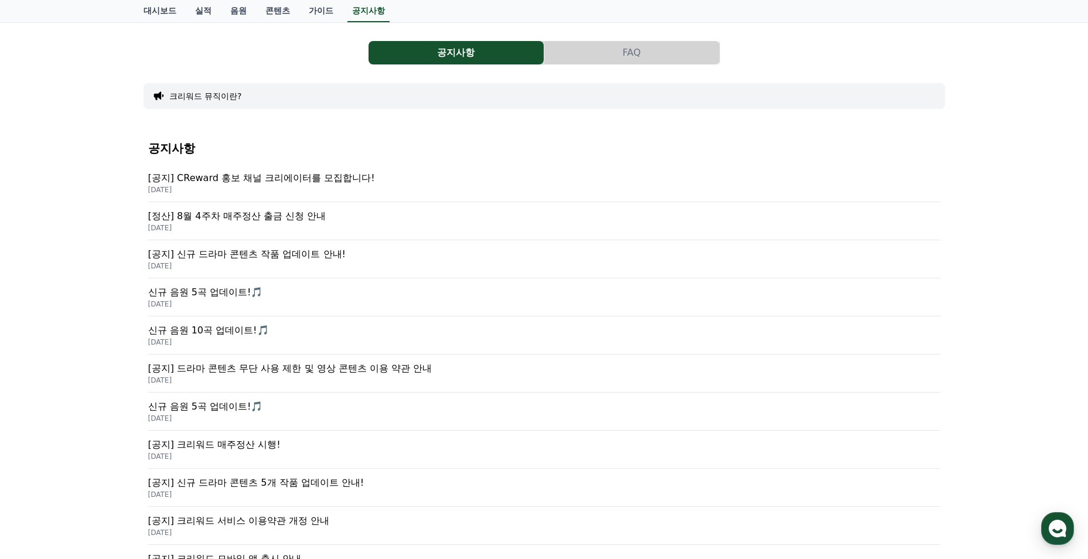
scroll to position [176, 0]
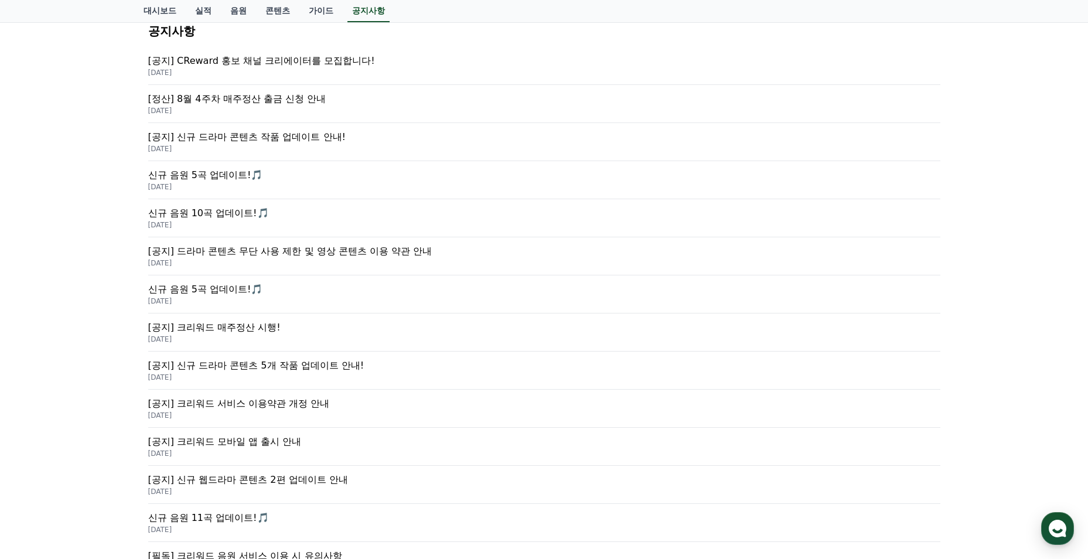
click at [232, 372] on p "[공지] 신규 드라마 콘텐츠 5개 작품 업데이트 안내!" at bounding box center [544, 366] width 792 height 14
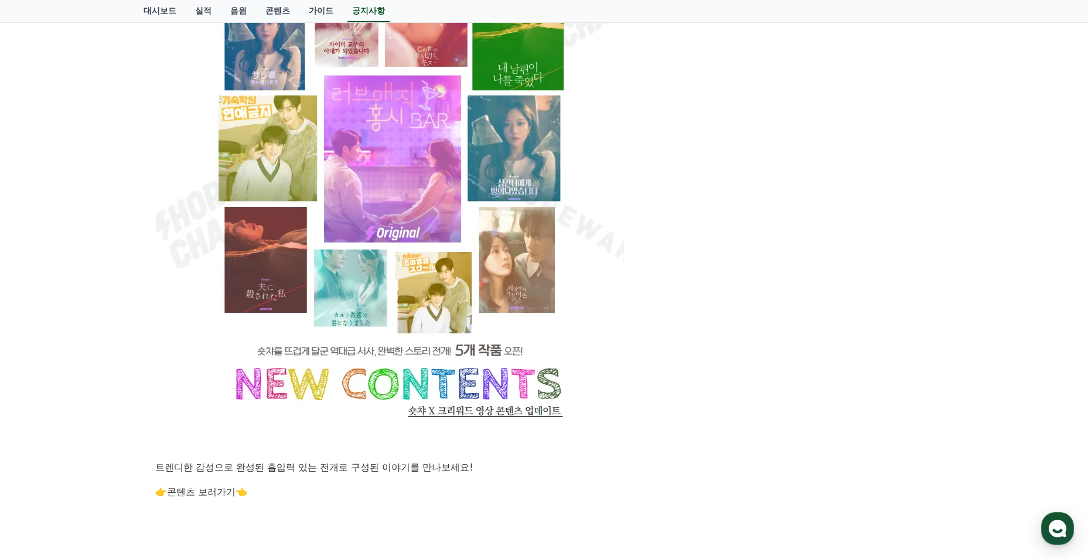
scroll to position [352, 0]
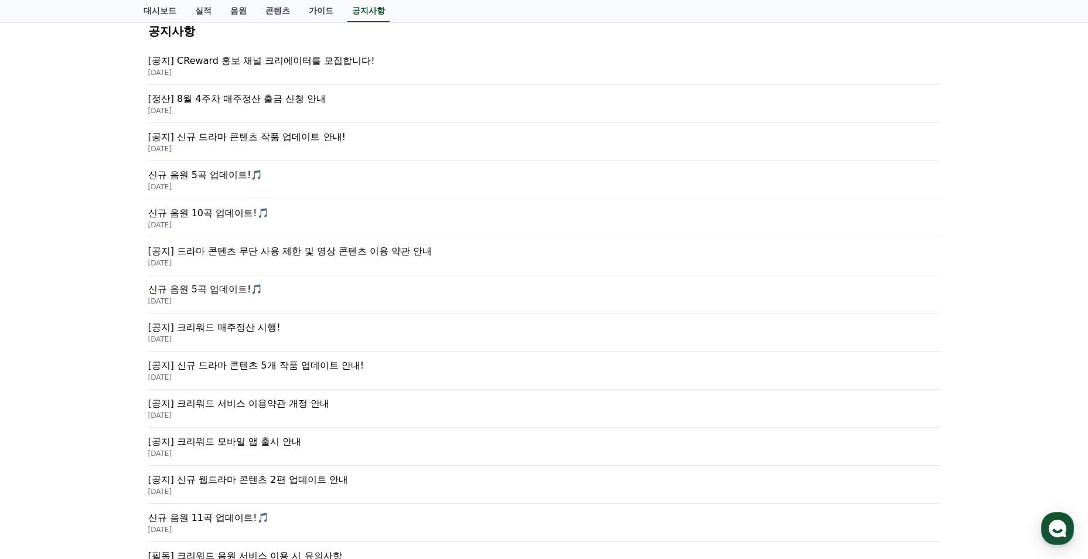
scroll to position [293, 0]
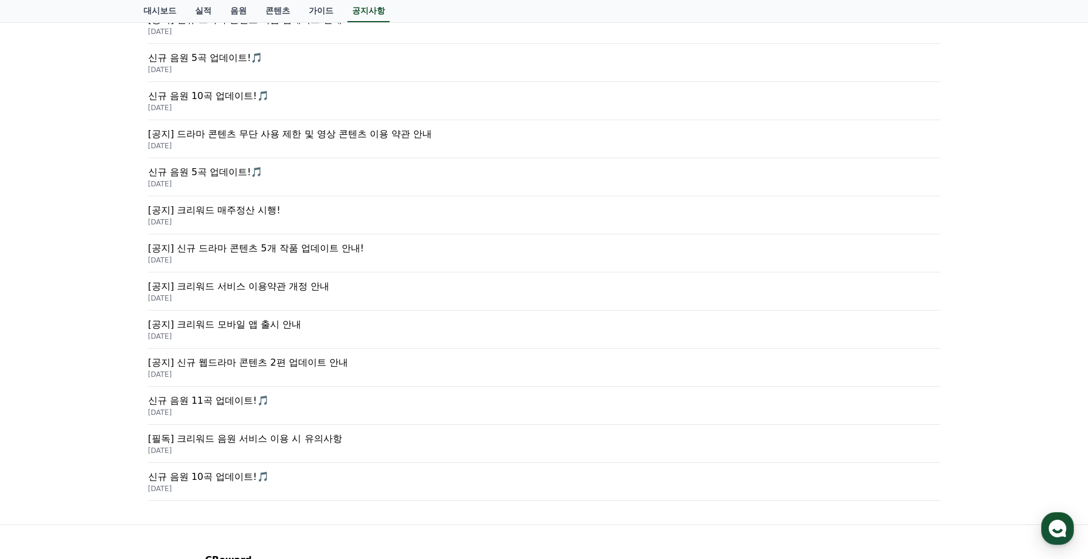
click at [330, 368] on p "[공지] 신규 웹드라마 콘텐츠 2편 업데이트 안내" at bounding box center [544, 363] width 792 height 14
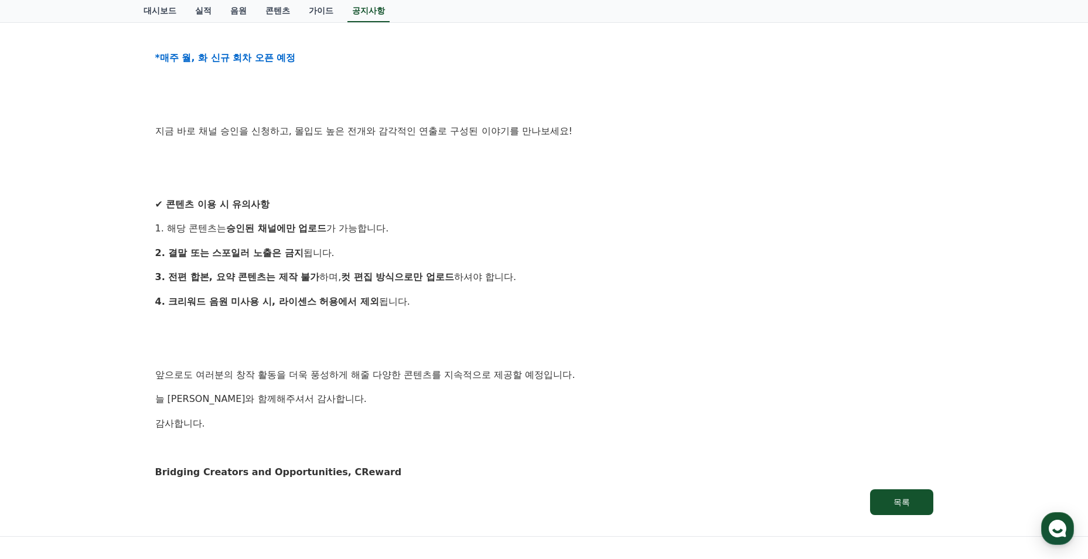
click at [4, 1] on div "대시보드 실적 음원 콘텐츠 가이드 공지사항" at bounding box center [544, 11] width 1088 height 23
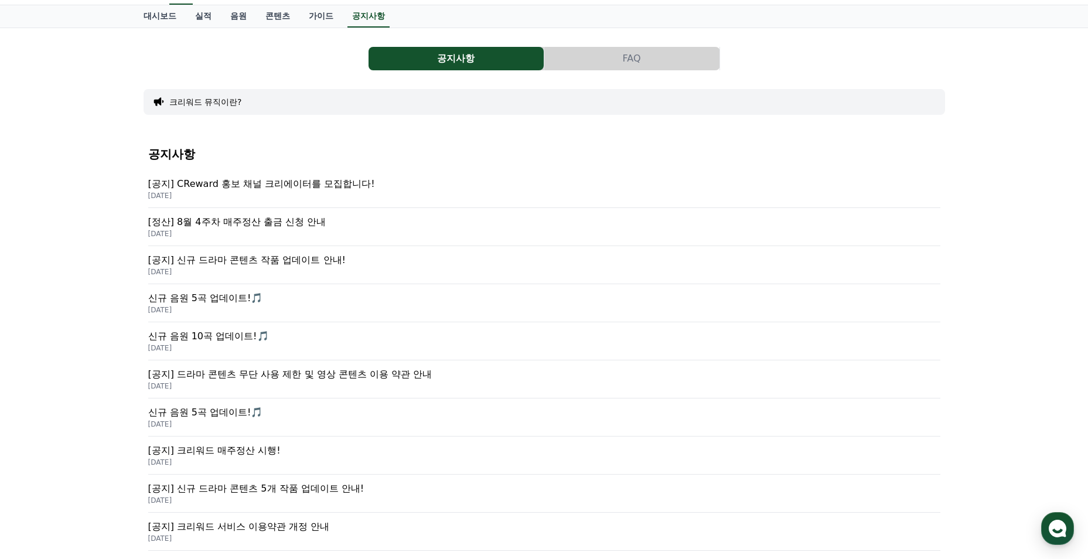
scroll to position [111, 0]
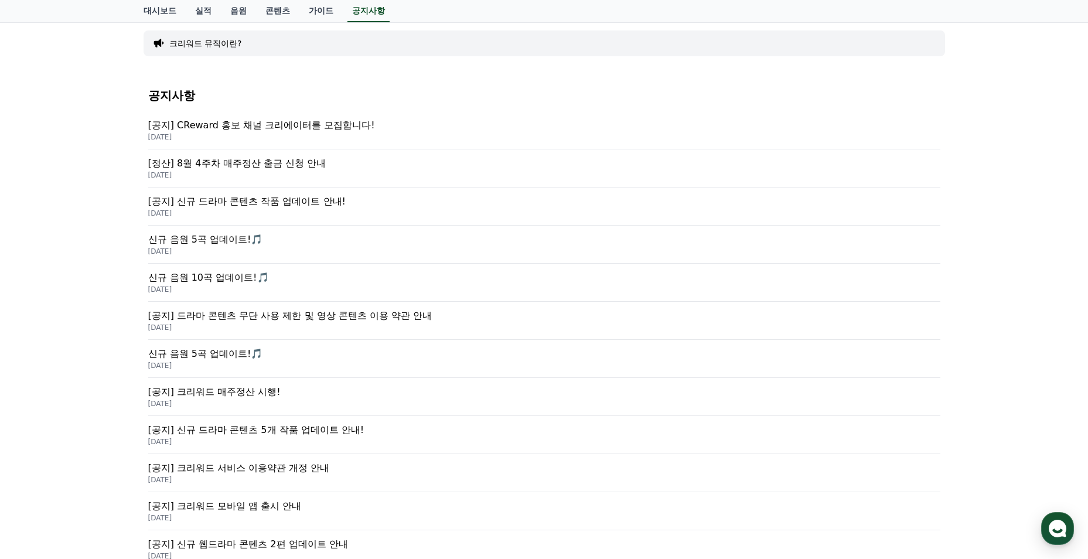
click at [291, 116] on div "[공지] CReward 홍보 채널 크리에이터를 모집합니다! 2025-09-05" at bounding box center [544, 130] width 792 height 38
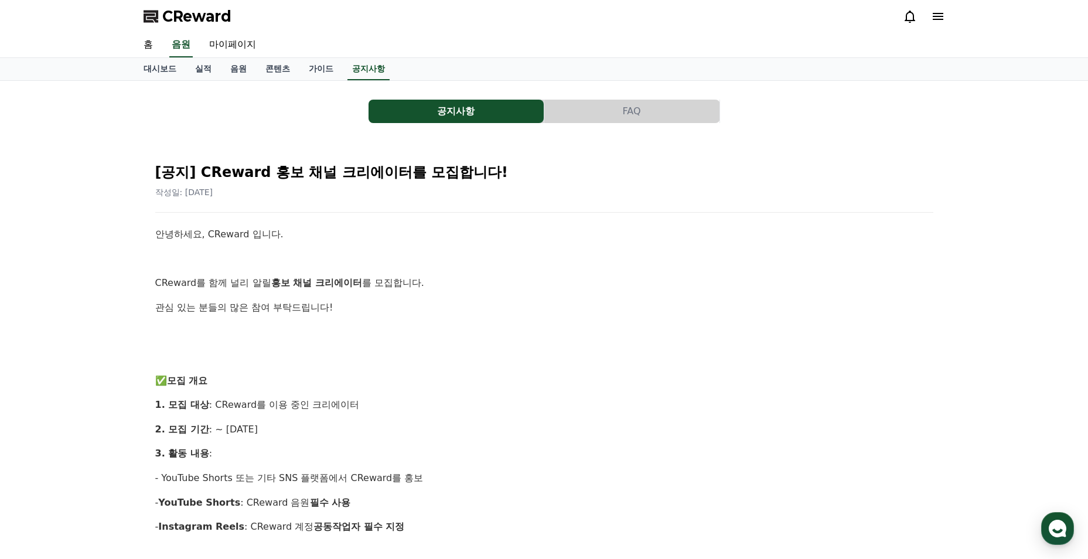
scroll to position [117, 0]
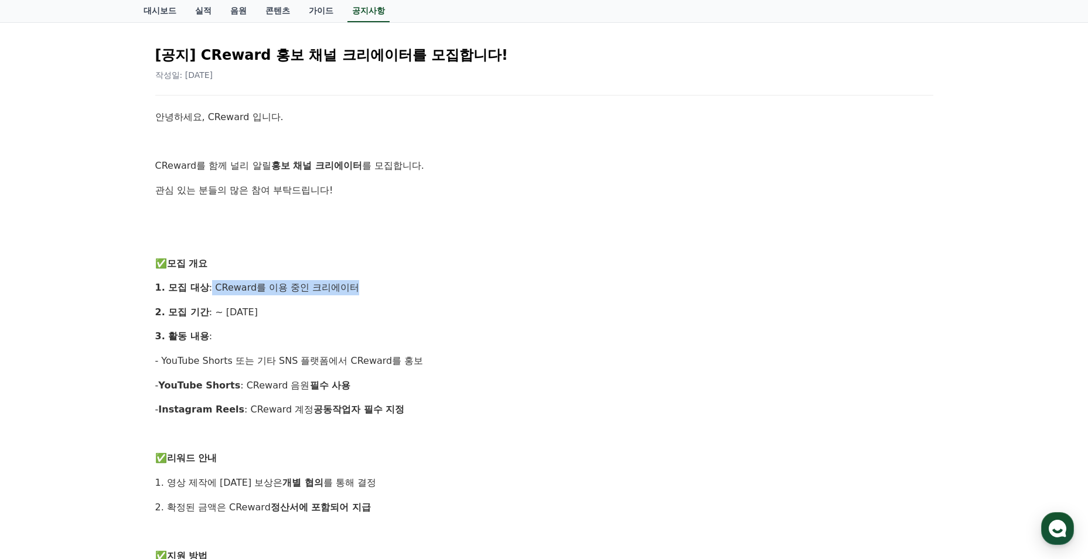
drag, startPoint x: 307, startPoint y: 291, endPoint x: 370, endPoint y: 291, distance: 63.9
click at [370, 291] on p "1. 모집 대상 : CReward를 이용 중인 크리에이터" at bounding box center [544, 287] width 778 height 15
drag, startPoint x: 370, startPoint y: 291, endPoint x: 326, endPoint y: 322, distance: 53.8
click at [326, 322] on div "안녕하세요, CReward 입니다. CReward를 함께 널리 알릴 홍보 채널 크리에이터 를 모집합니다. 관심 있는 분들의 많은 참여 부탁드립…" at bounding box center [544, 507] width 778 height 795
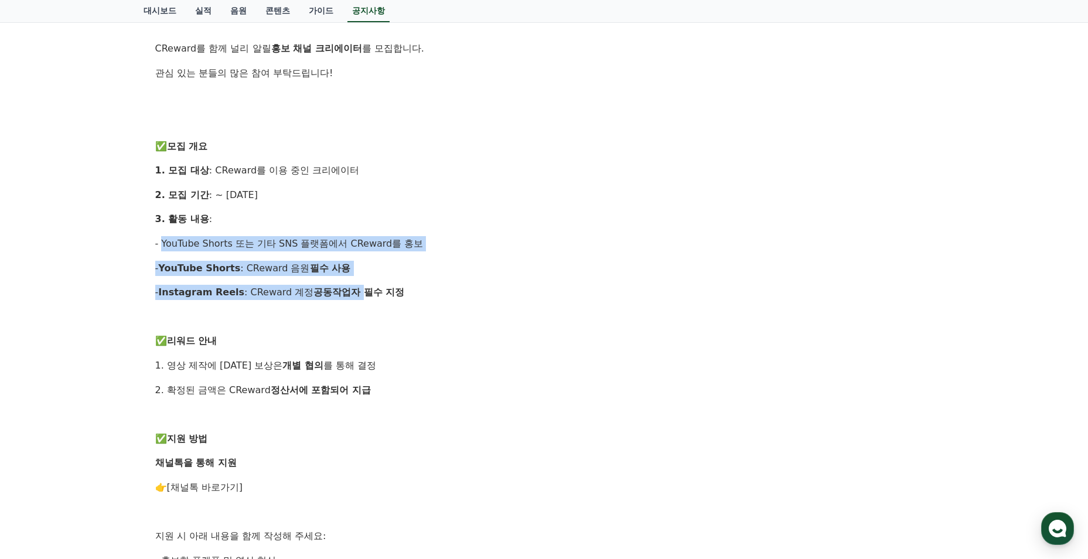
drag, startPoint x: 175, startPoint y: 243, endPoint x: 353, endPoint y: 295, distance: 186.4
click at [353, 295] on div "안녕하세요, CReward 입니다. CReward를 함께 널리 알릴 홍보 채널 크리에이터 를 모집합니다. 관심 있는 분들의 많은 참여 부탁드립…" at bounding box center [544, 389] width 778 height 795
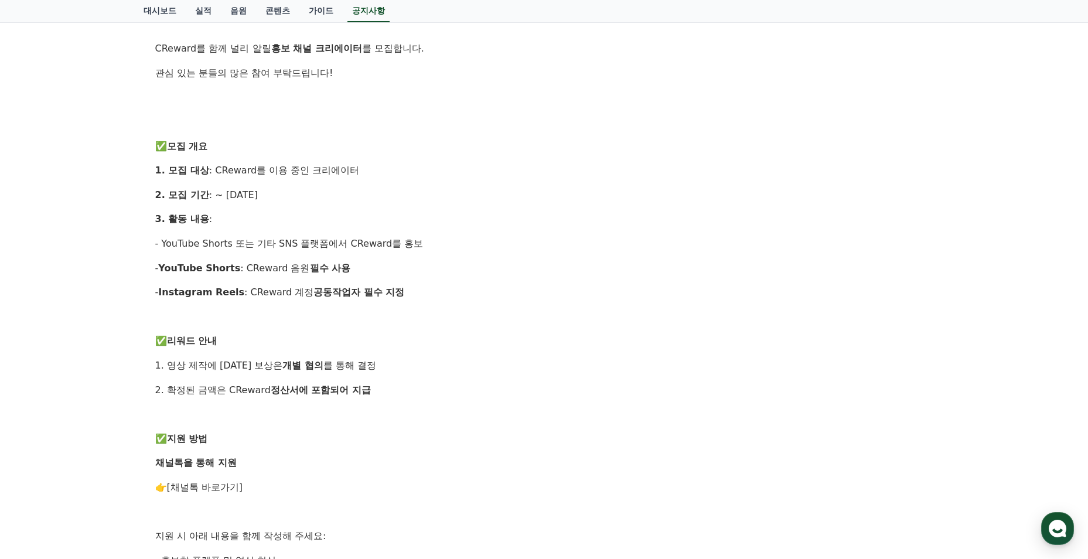
drag, startPoint x: 353, startPoint y: 295, endPoint x: 346, endPoint y: 331, distance: 35.9
click at [346, 331] on div "안녕하세요, CReward 입니다. CReward를 함께 널리 알릴 홍보 채널 크리에이터 를 모집합니다. 관심 있는 분들의 많은 참여 부탁드립…" at bounding box center [544, 389] width 778 height 795
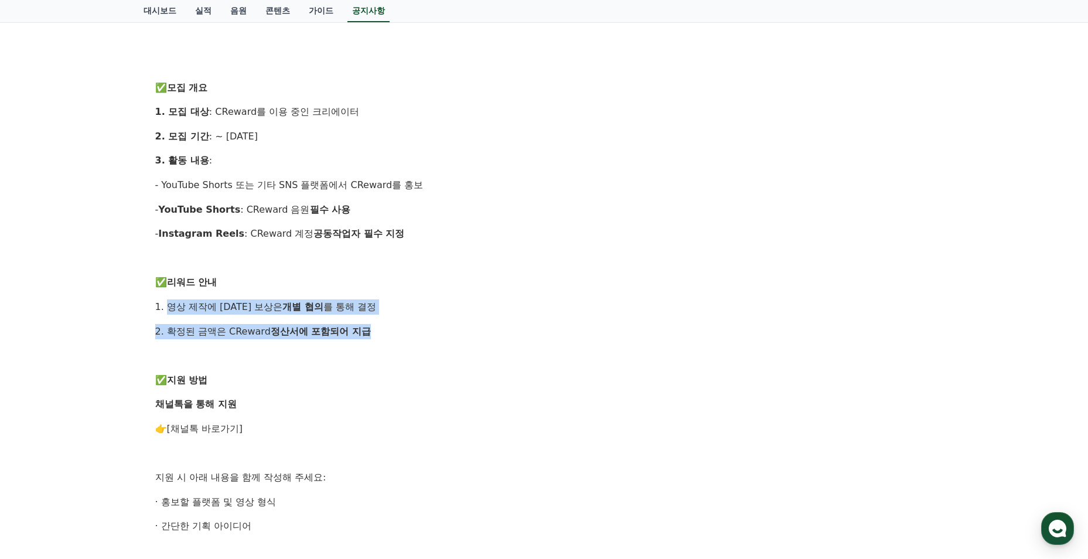
drag, startPoint x: 168, startPoint y: 310, endPoint x: 374, endPoint y: 331, distance: 206.8
click at [374, 331] on div "안녕하세요, CReward 입니다. CReward를 함께 널리 알릴 홍보 채널 크리에이터 를 모집합니다. 관심 있는 분들의 많은 참여 부탁드립…" at bounding box center [544, 331] width 778 height 795
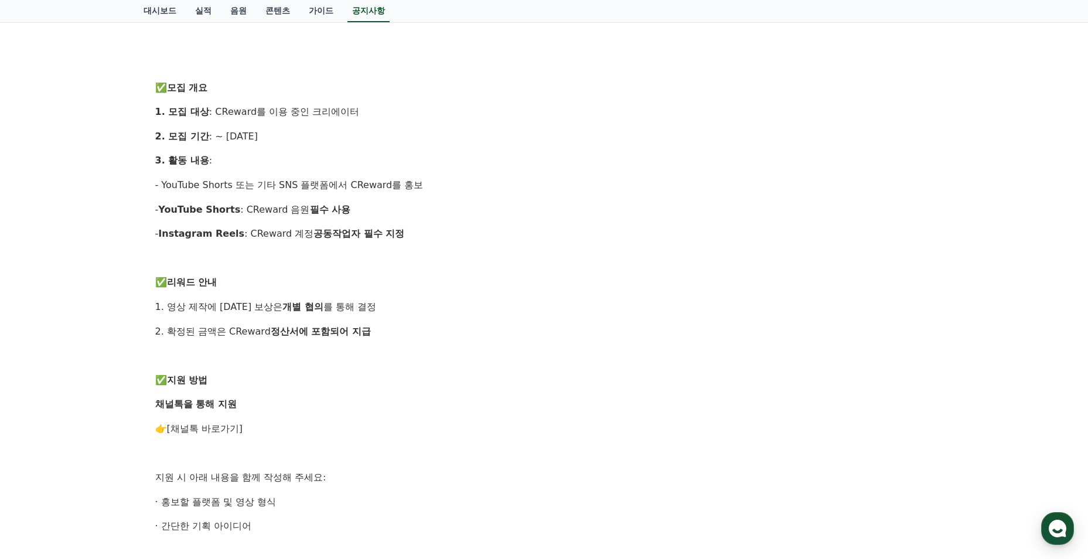
drag, startPoint x: 374, startPoint y: 331, endPoint x: 340, endPoint y: 365, distance: 48.1
click at [340, 365] on div "안녕하세요, CReward 입니다. CReward를 함께 널리 알릴 홍보 채널 크리에이터 를 모집합니다. 관심 있는 분들의 많은 참여 부탁드립…" at bounding box center [544, 331] width 778 height 795
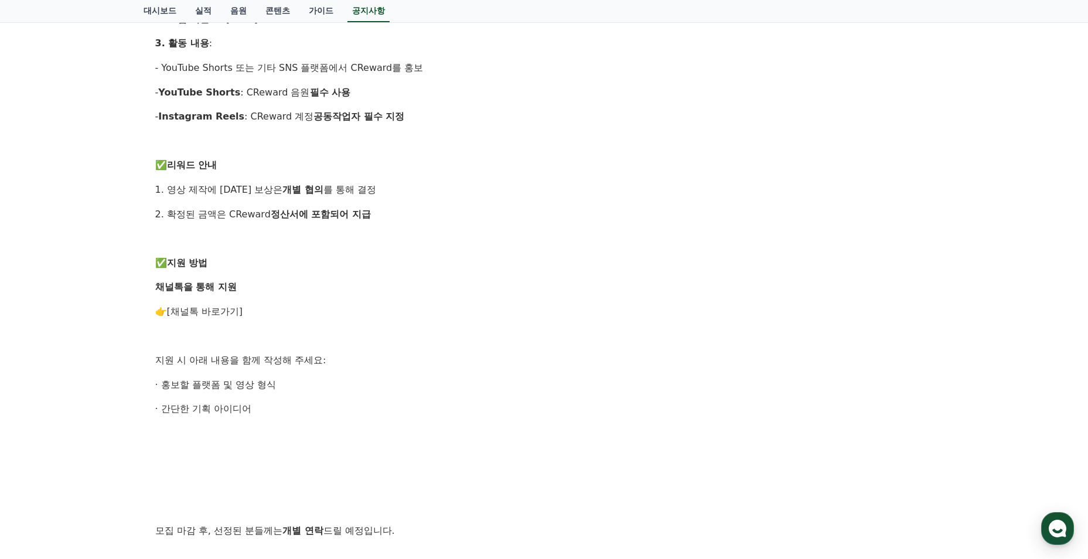
click at [203, 313] on link "[채널톡 바로가기]" at bounding box center [205, 311] width 76 height 11
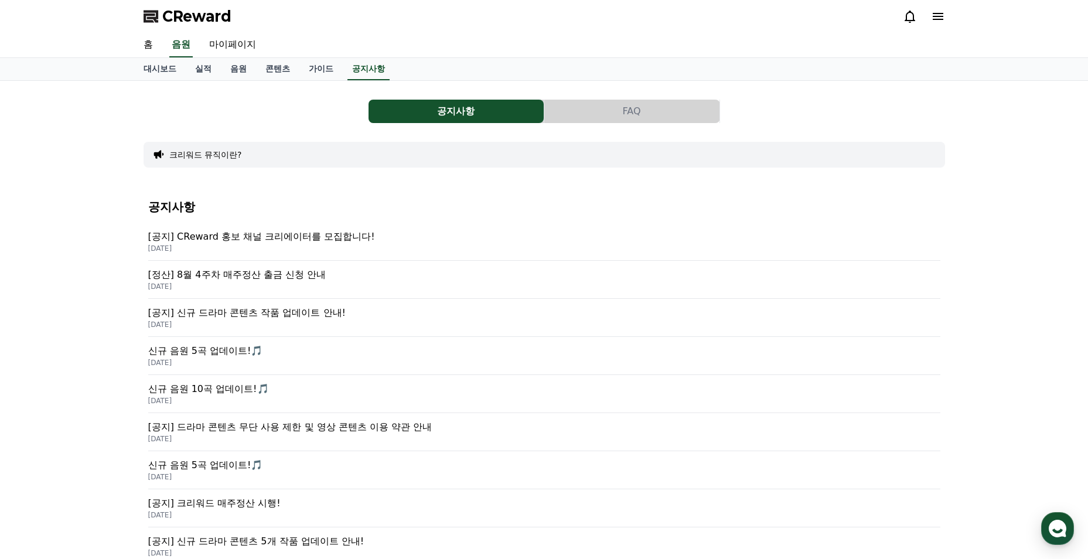
scroll to position [59, 0]
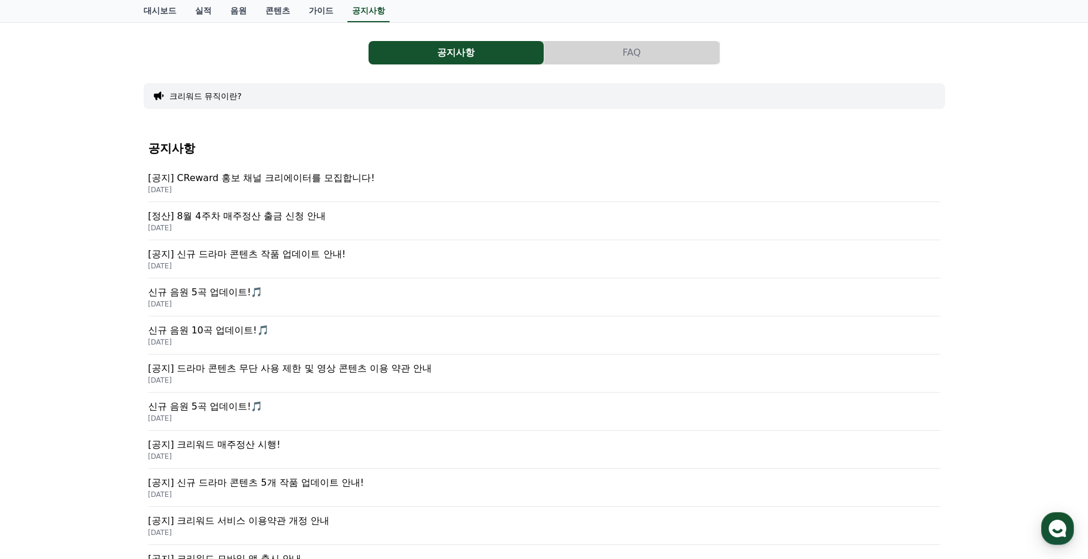
click at [288, 261] on p "2025-08-25" at bounding box center [544, 265] width 792 height 9
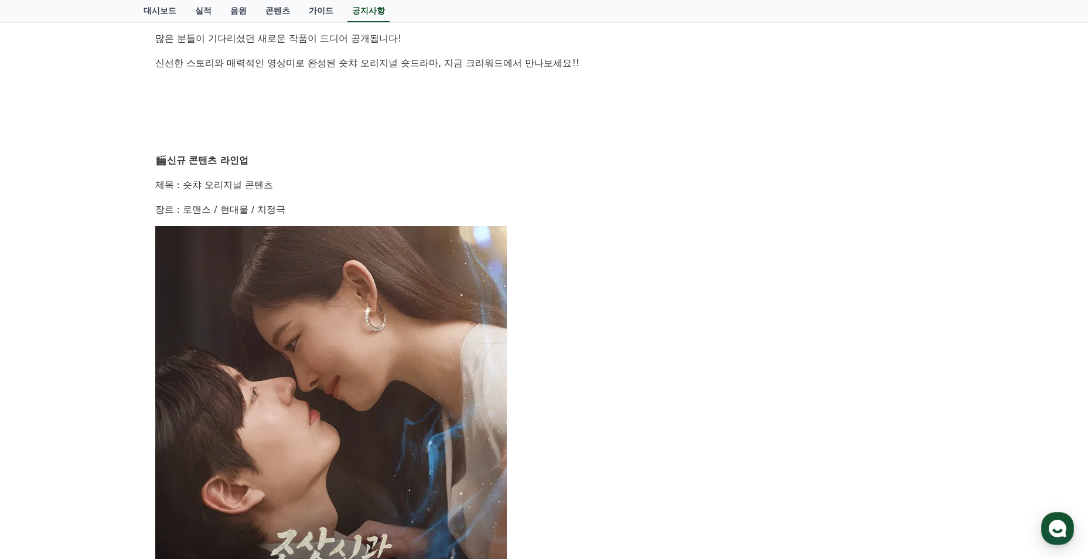
scroll to position [117, 0]
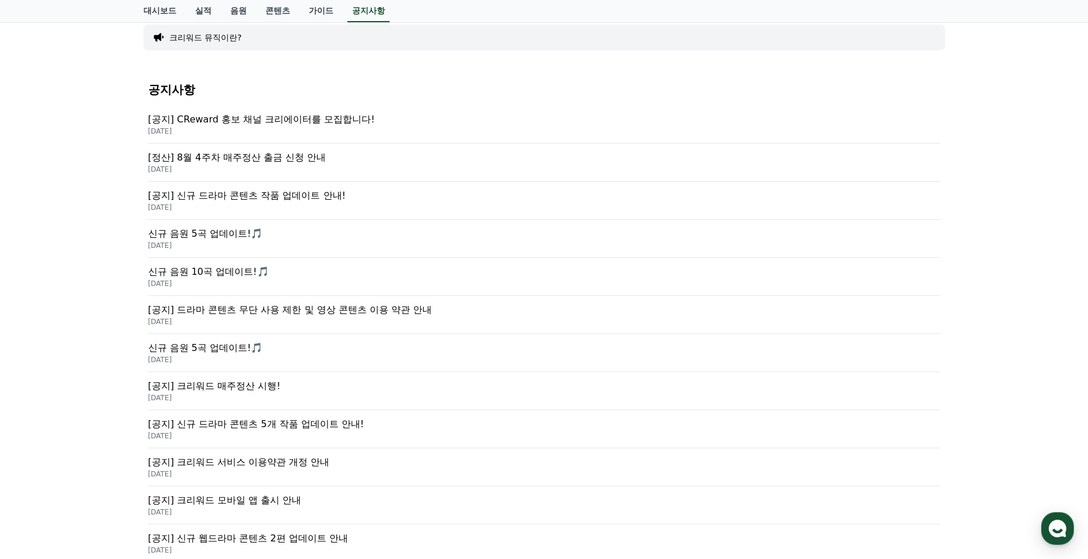
scroll to position [59, 0]
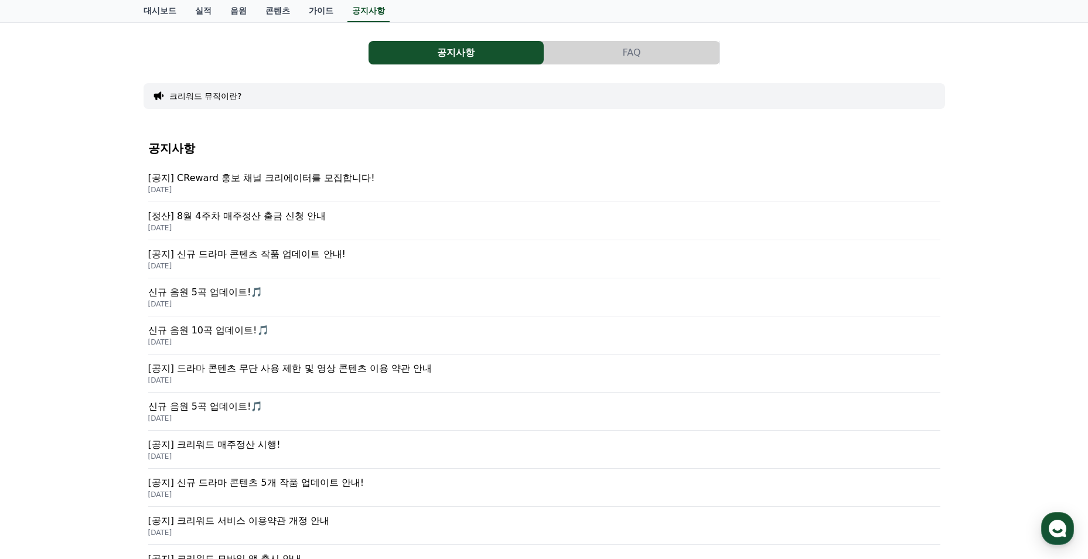
click at [241, 174] on p "[공지] CReward 홍보 채널 크리에이터를 모집합니다!" at bounding box center [544, 178] width 792 height 14
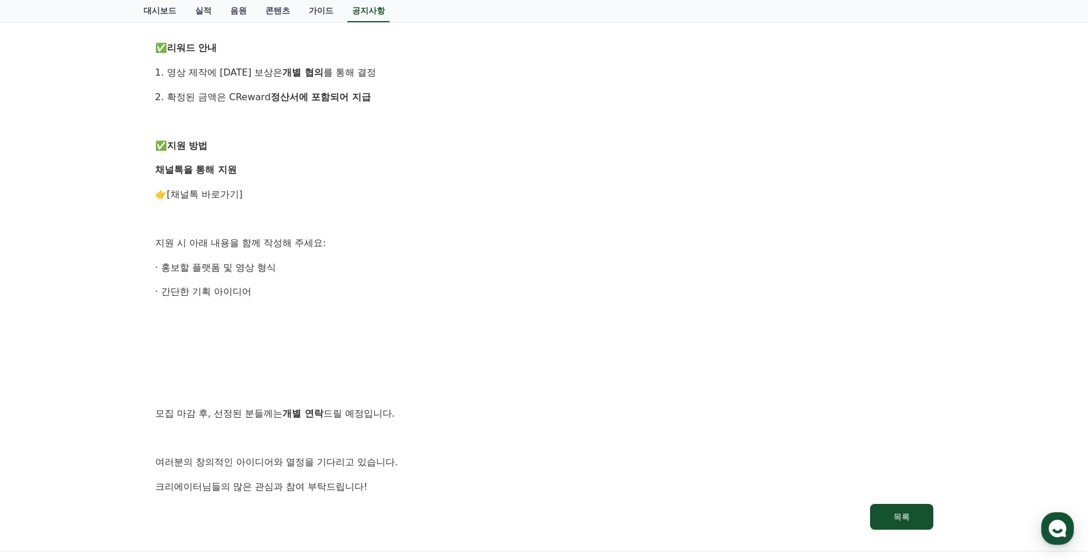
scroll to position [645, 0]
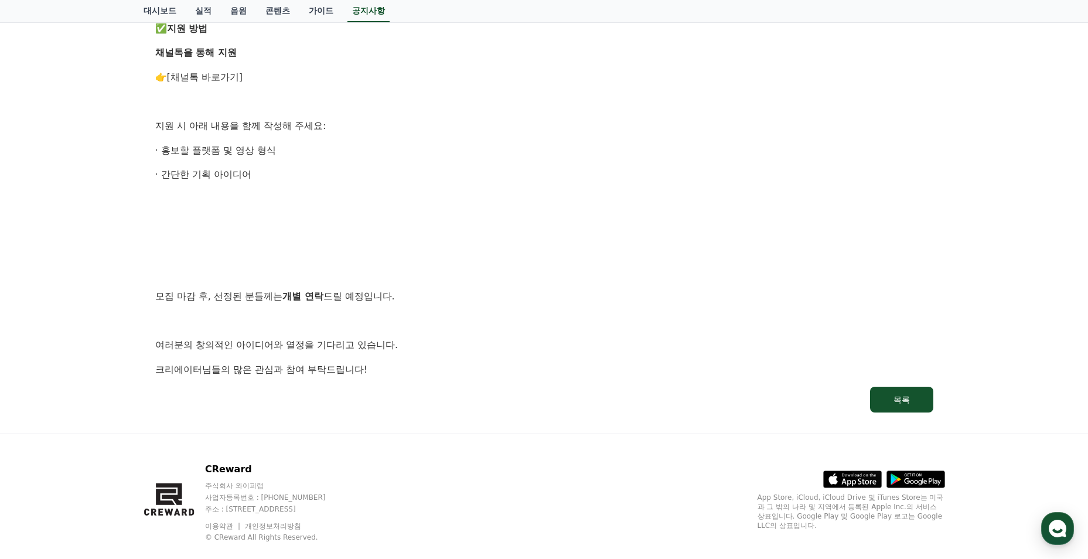
scroll to position [59, 0]
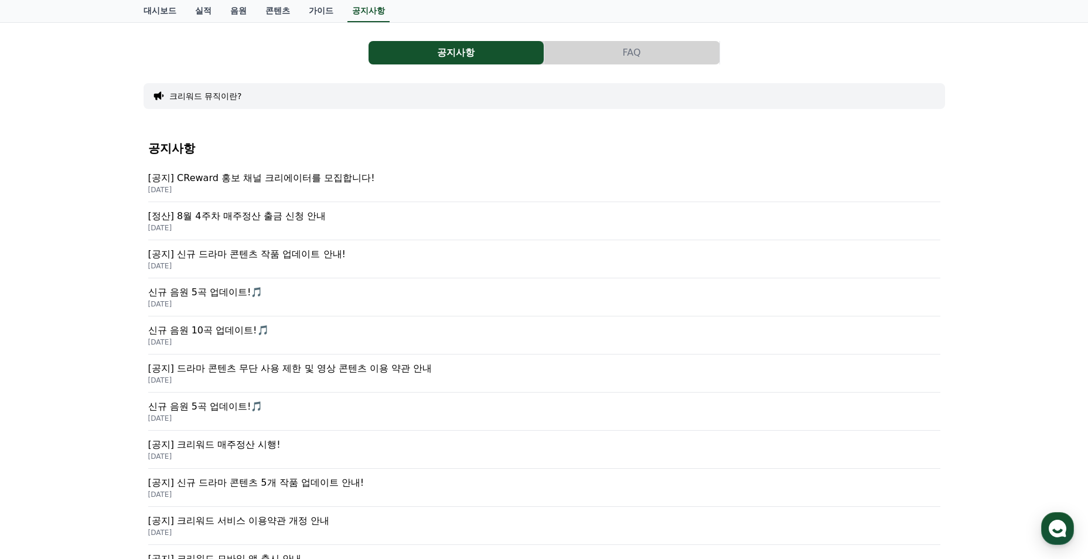
click at [278, 222] on p "[정산] 8월 4주차 매주정산 출금 신청 안내" at bounding box center [544, 216] width 792 height 14
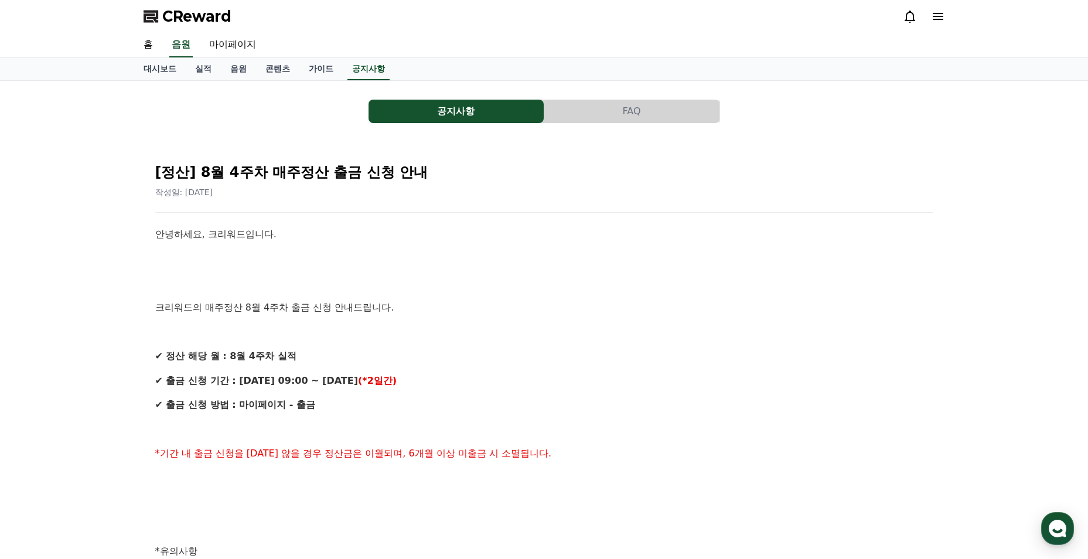
scroll to position [59, 0]
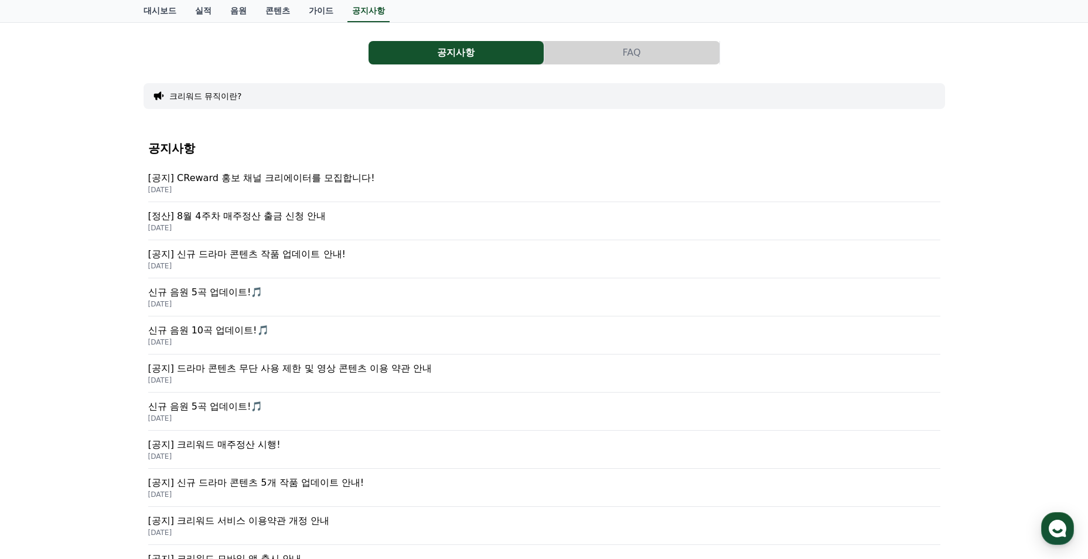
click at [241, 173] on p "[공지] CReward 홍보 채널 크리에이터를 모집합니다!" at bounding box center [544, 178] width 792 height 14
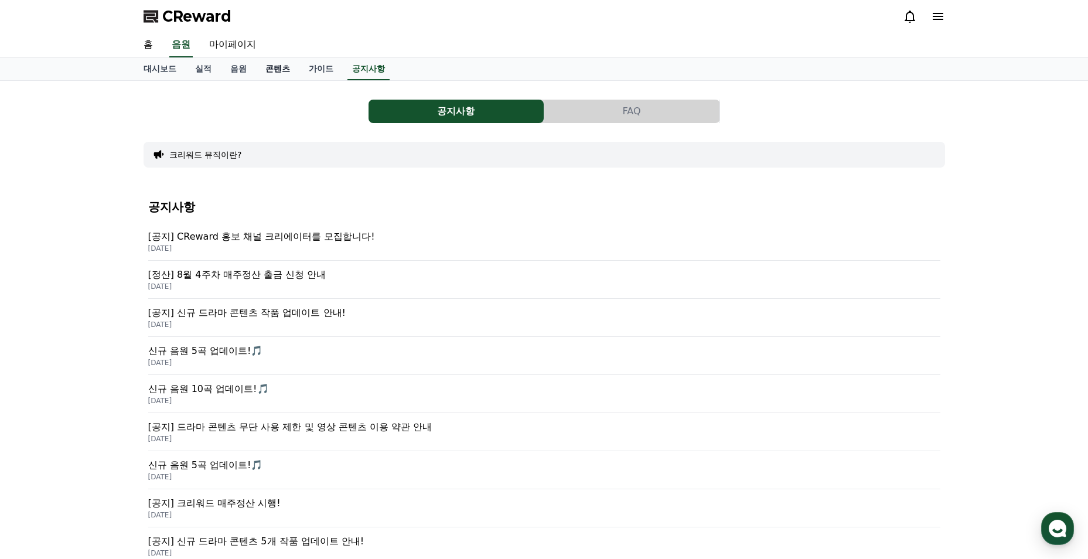
click at [279, 69] on link "콘텐츠" at bounding box center [277, 69] width 43 height 22
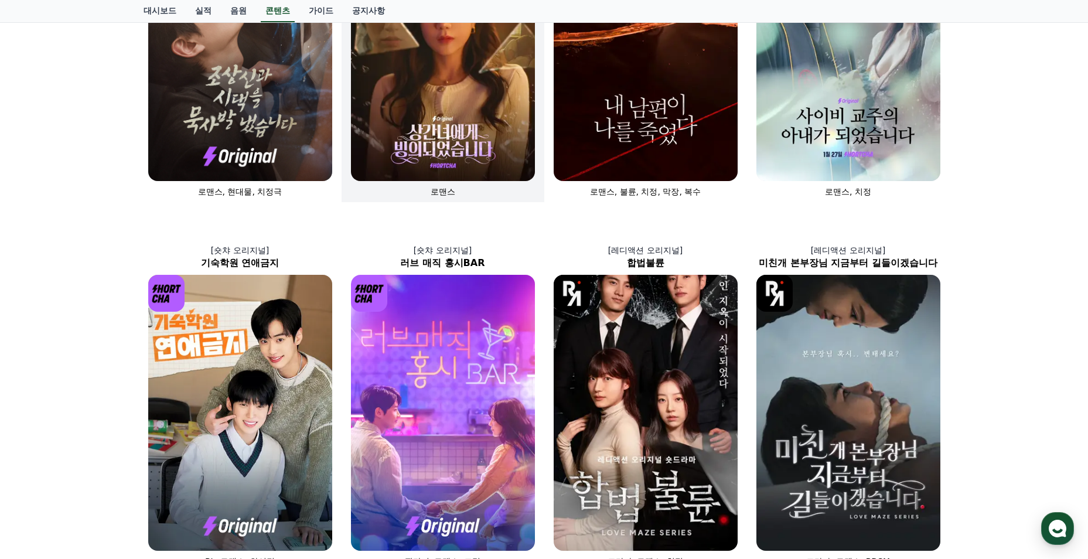
scroll to position [59, 0]
